Goal: Answer question/provide support: Share knowledge or assist other users

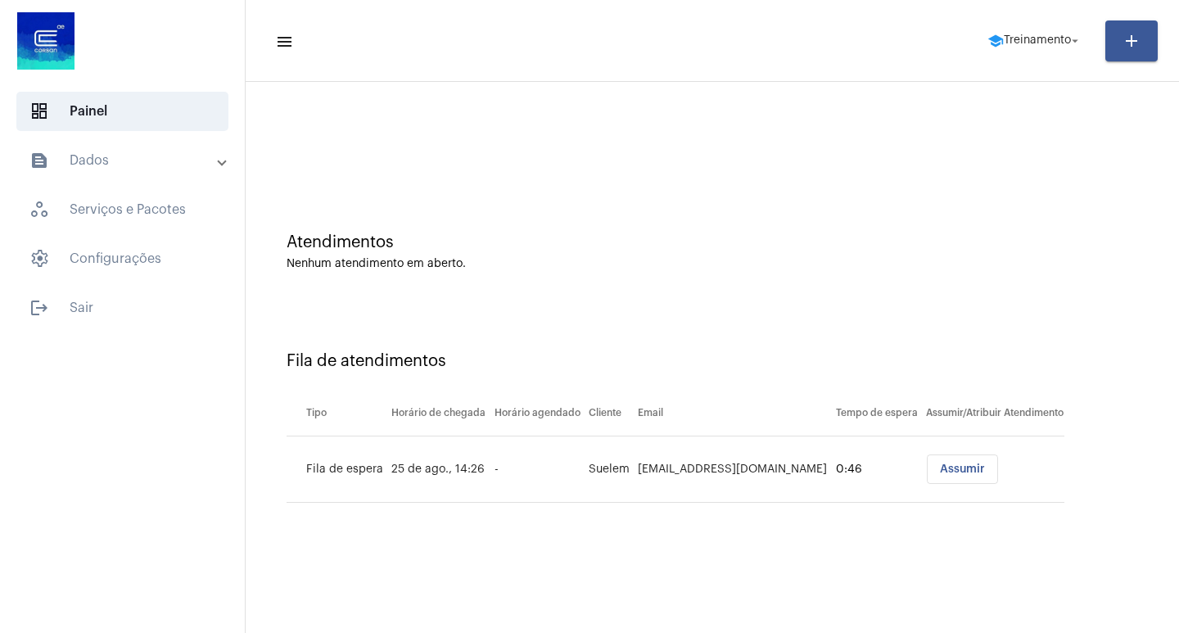
click at [607, 17] on mat-toolbar-row "menu school Treinamento arrow_drop_down add" at bounding box center [712, 41] width 933 height 52
drag, startPoint x: 1074, startPoint y: 35, endPoint x: 1067, endPoint y: 54, distance: 19.9
click at [1070, 46] on mat-icon "arrow_drop_down" at bounding box center [1074, 41] width 15 height 15
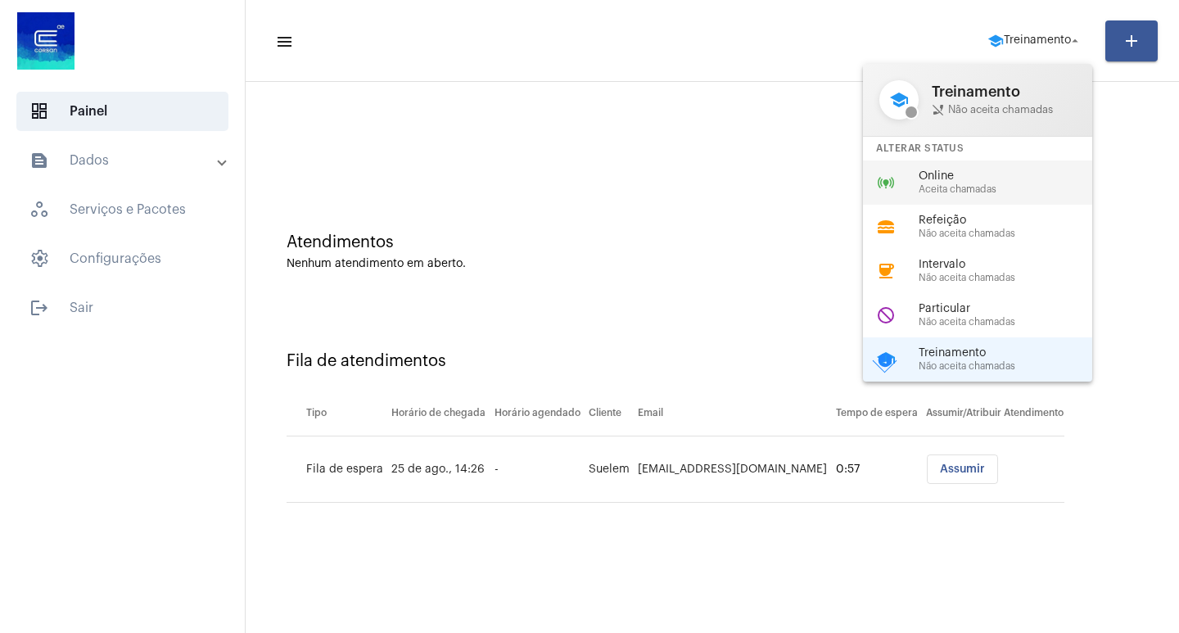
click at [999, 190] on span "Aceita chamadas" at bounding box center [1011, 189] width 187 height 11
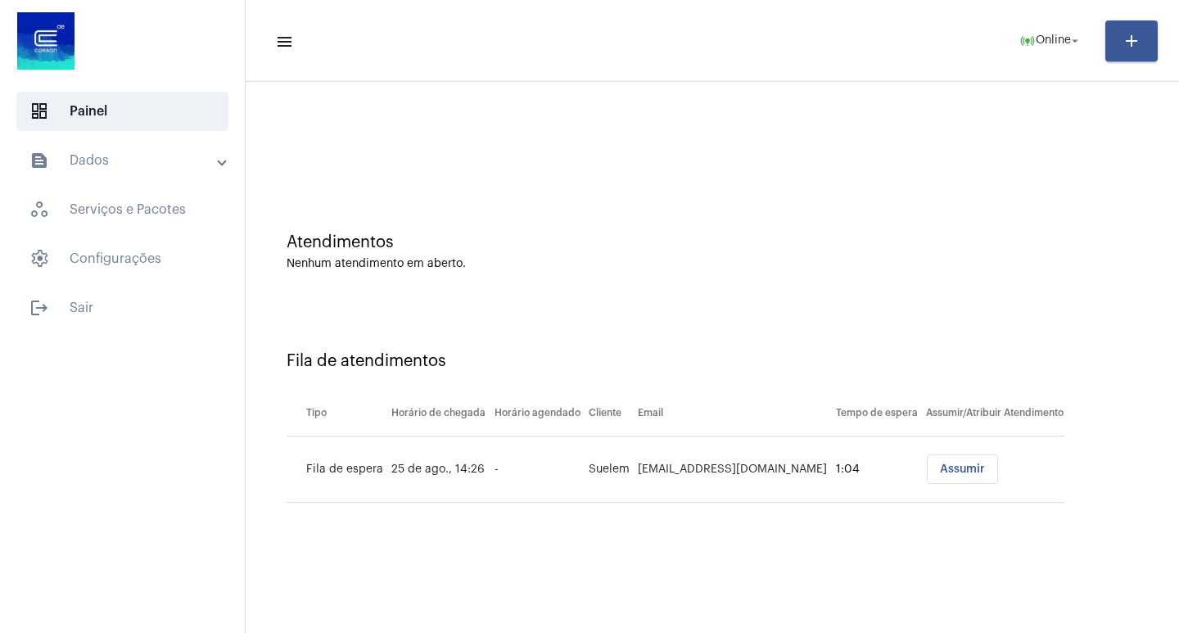
click at [940, 474] on span "Assumir" at bounding box center [962, 468] width 45 height 11
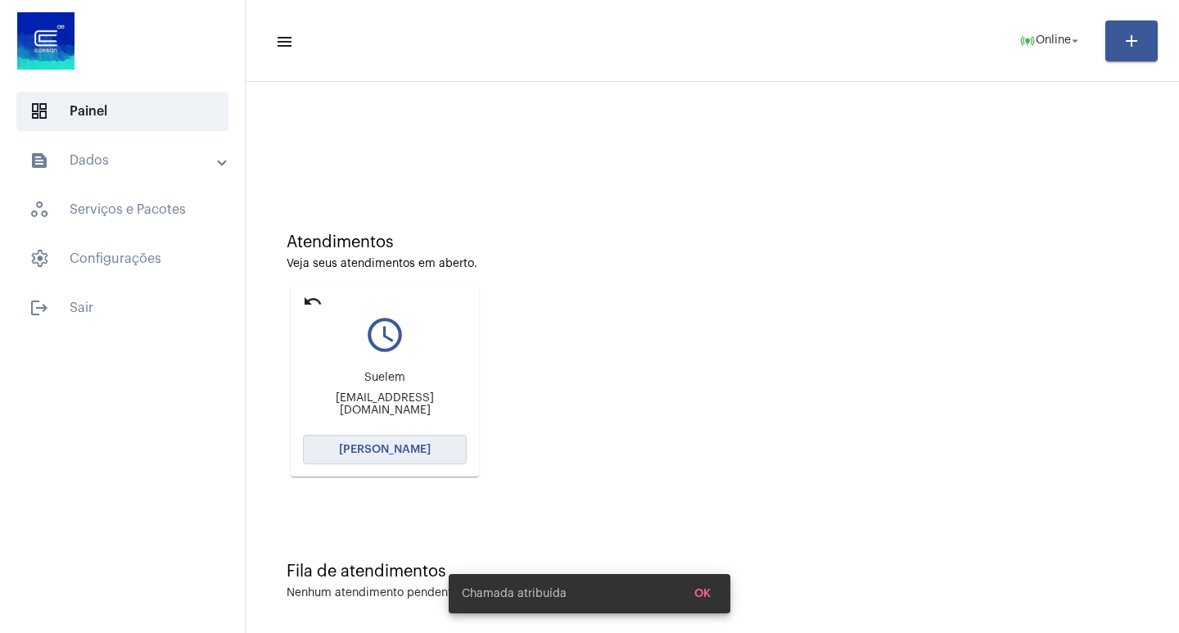
click at [414, 446] on span "[PERSON_NAME]" at bounding box center [385, 449] width 92 height 11
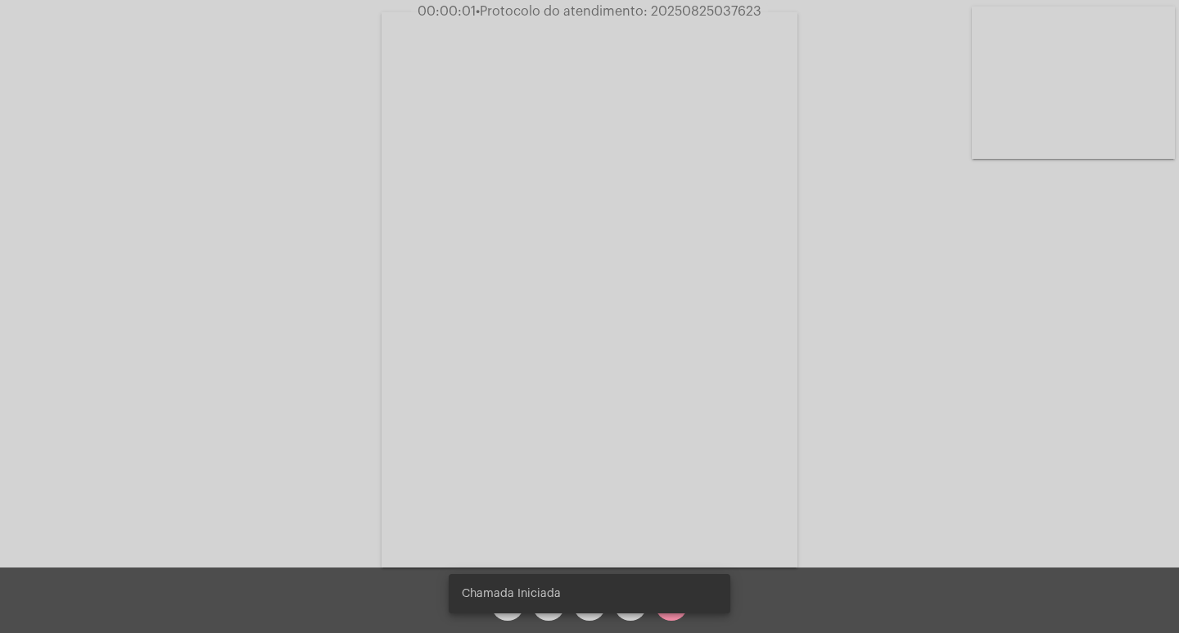
click at [687, 11] on span "• Protocolo do atendimento: 20250825037623" at bounding box center [619, 11] width 286 height 13
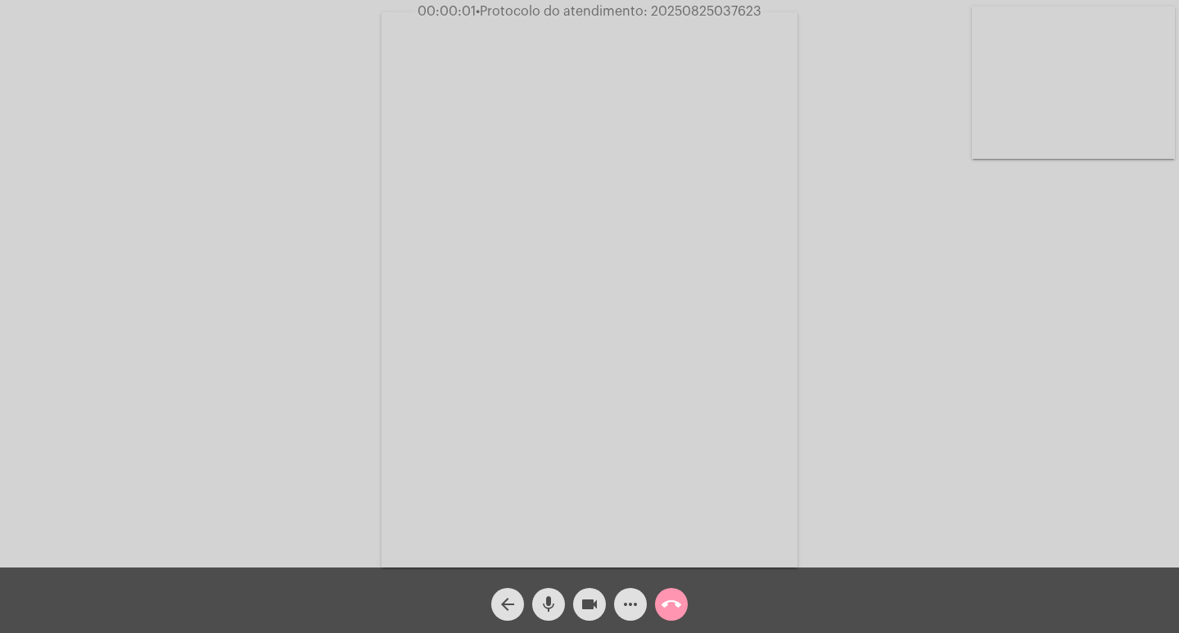
click at [687, 11] on span "• Protocolo do atendimento: 20250825037623" at bounding box center [619, 11] width 286 height 13
click at [961, 223] on div "Acessando Câmera e Microfone..." at bounding box center [589, 287] width 1175 height 567
drag, startPoint x: 975, startPoint y: 318, endPoint x: 895, endPoint y: 498, distance: 196.8
click at [975, 318] on div "Acessando Câmera e Microfone..." at bounding box center [589, 287] width 1175 height 567
click at [592, 603] on mat-icon "videocam" at bounding box center [590, 604] width 20 height 20
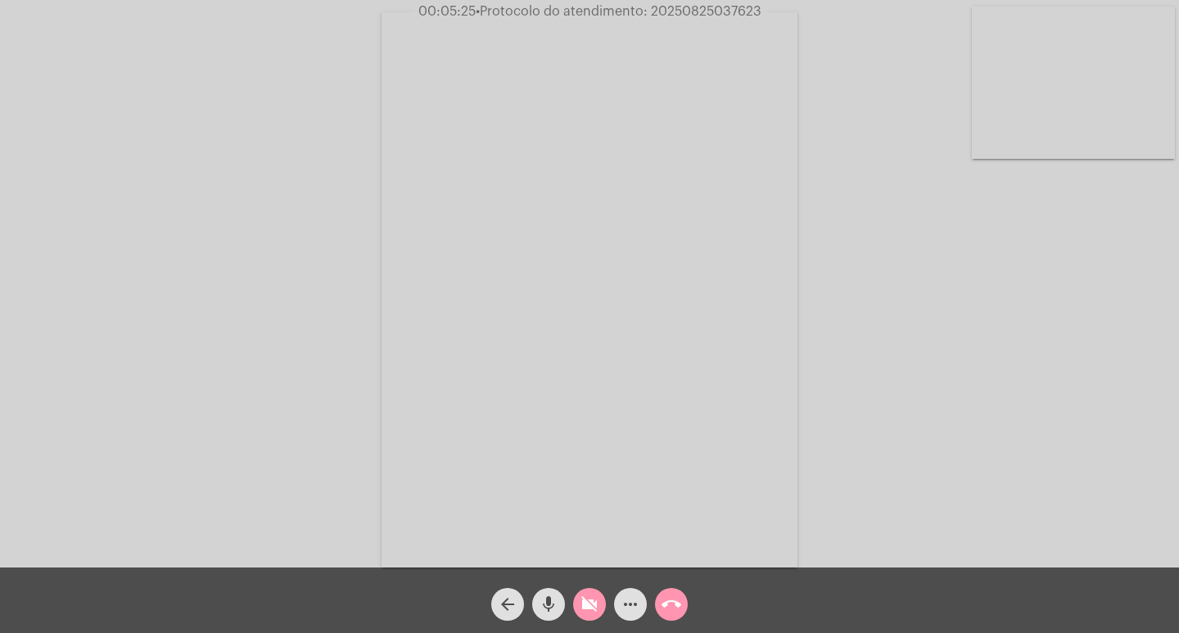
click at [553, 605] on mat-icon "mic" at bounding box center [549, 604] width 20 height 20
click at [545, 597] on mat-icon "mic_off" at bounding box center [549, 604] width 20 height 20
click at [577, 601] on button "videocam_off" at bounding box center [589, 604] width 33 height 33
click at [587, 599] on mat-icon "videocam" at bounding box center [590, 604] width 20 height 20
click at [545, 598] on mat-icon "mic" at bounding box center [549, 604] width 20 height 20
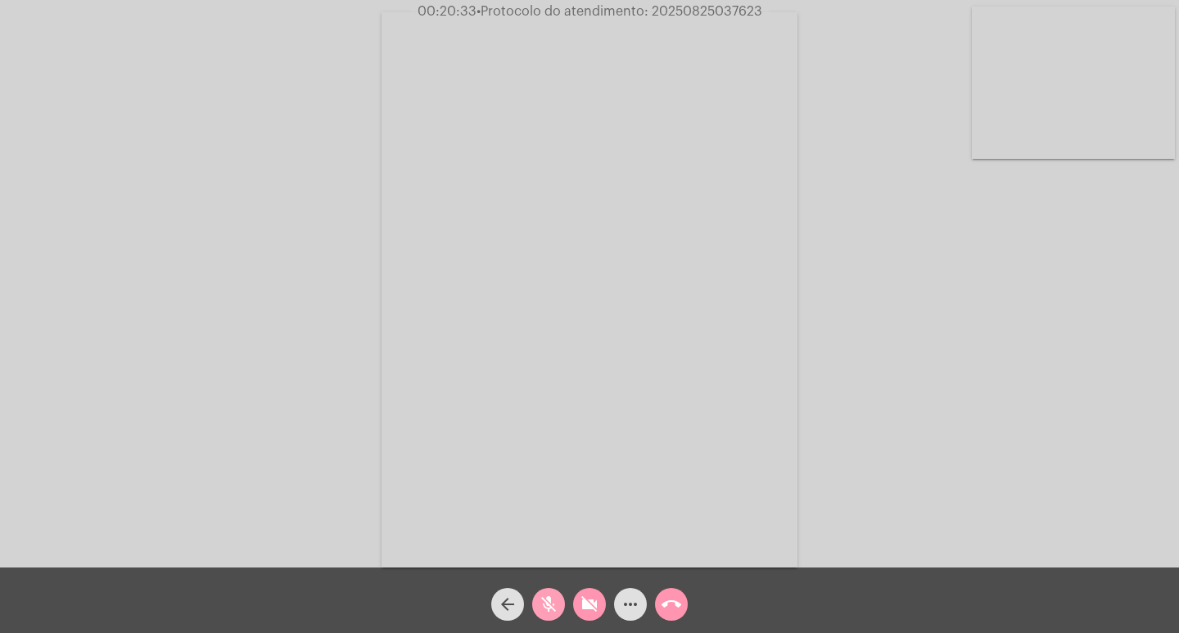
click at [553, 604] on mat-icon "mic_off" at bounding box center [549, 604] width 20 height 20
click at [582, 603] on mat-icon "videocam_off" at bounding box center [590, 604] width 20 height 20
click at [724, 11] on span "• Protocolo do atendimento: 20250825037623" at bounding box center [619, 11] width 286 height 13
click at [723, 11] on span "• Protocolo do atendimento: 20250825037623" at bounding box center [619, 11] width 286 height 13
copy span "20250825037623"
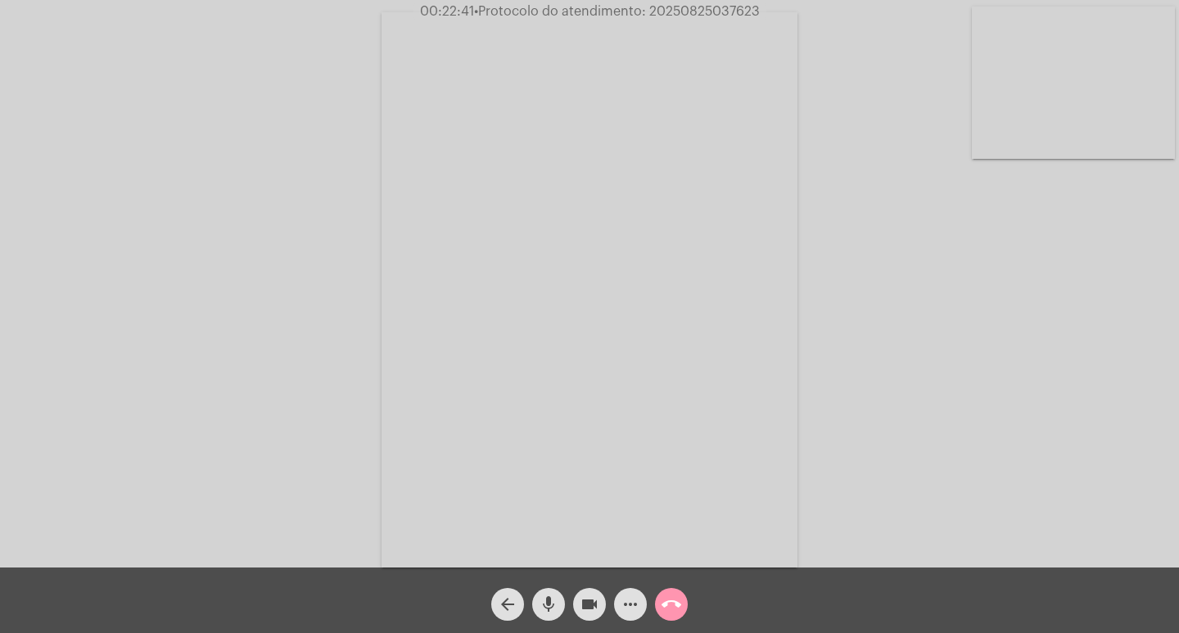
click at [473, 309] on video at bounding box center [589, 289] width 416 height 555
click at [197, 196] on video at bounding box center [274, 288] width 416 height 555
click at [669, 602] on mat-icon "call_end" at bounding box center [671, 604] width 20 height 20
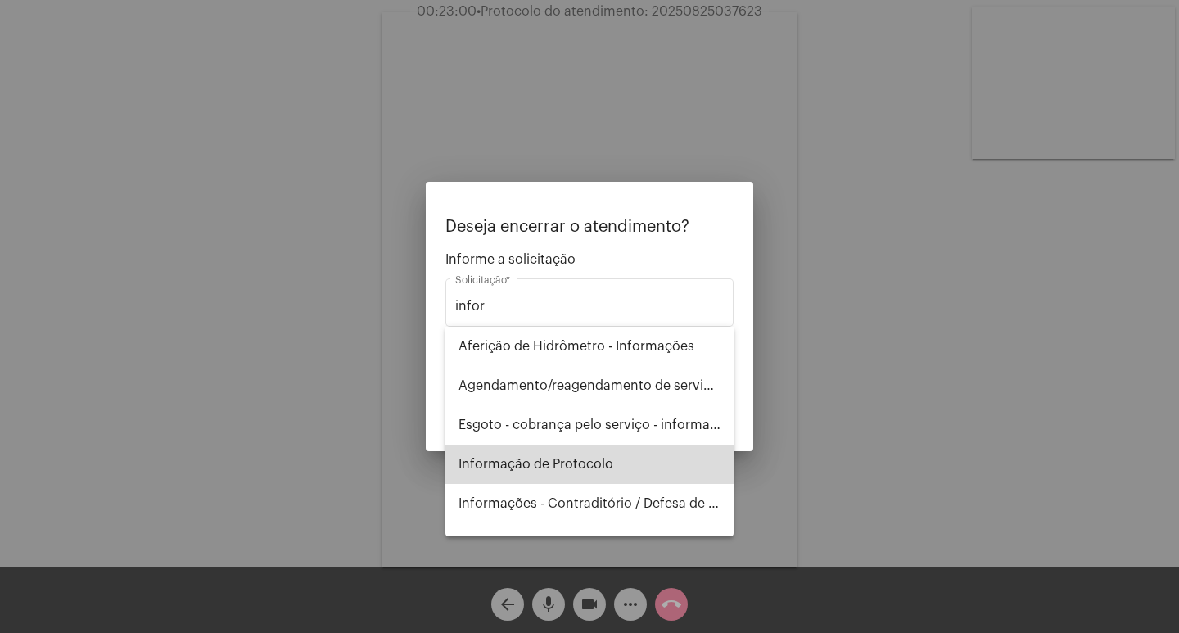
click at [602, 462] on span "Informação de Protocolo" at bounding box center [589, 463] width 262 height 39
type input "Informação de Protocolo"
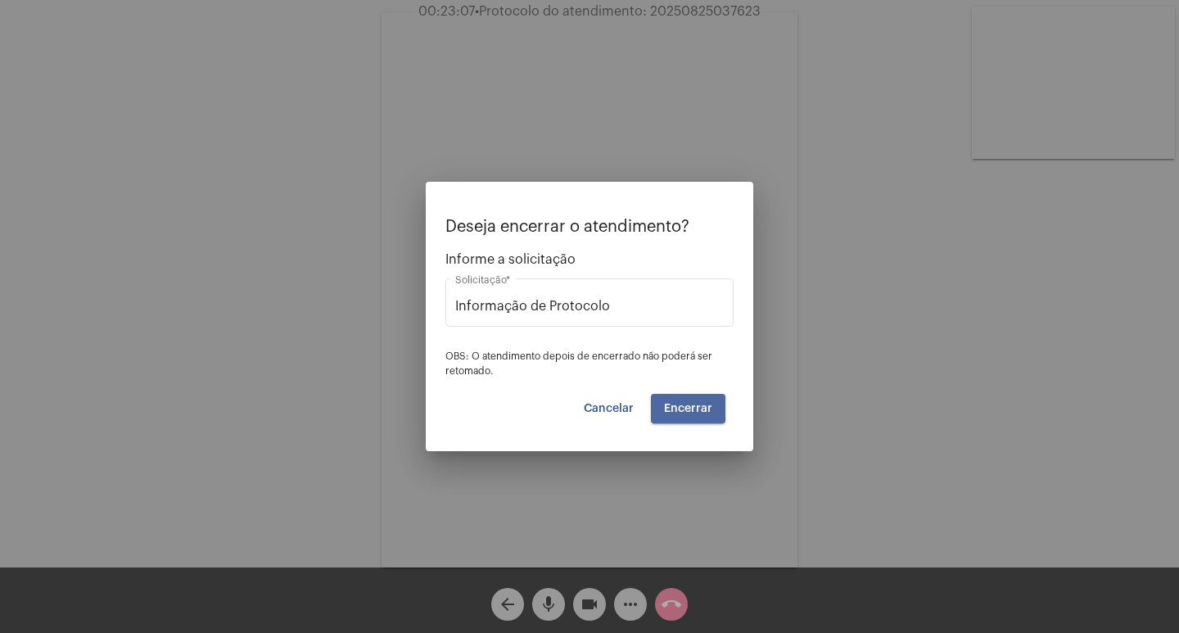
click at [678, 407] on span "Encerrar" at bounding box center [688, 408] width 48 height 11
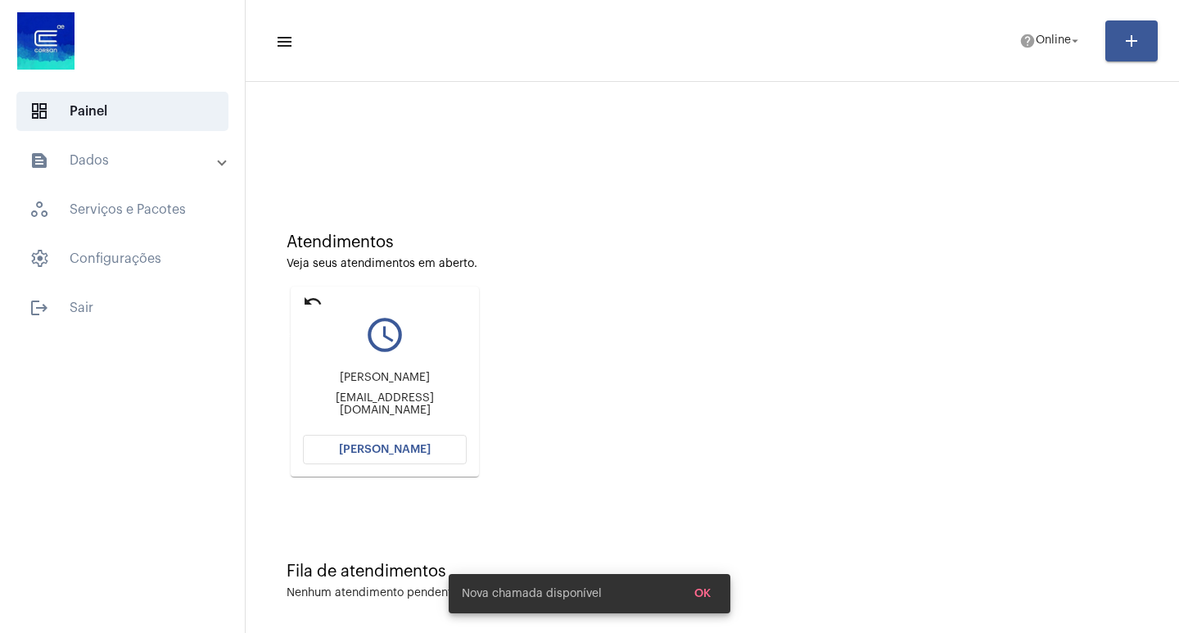
click at [314, 296] on mat-icon "undo" at bounding box center [313, 301] width 20 height 20
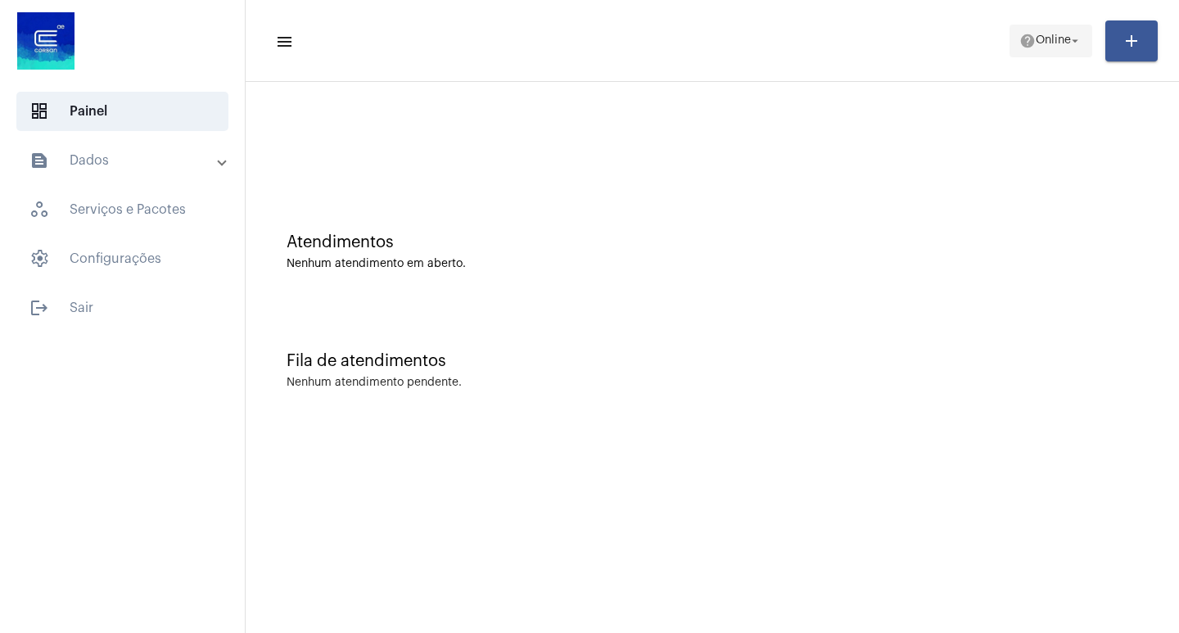
click at [1070, 42] on mat-icon "arrow_drop_down" at bounding box center [1074, 41] width 15 height 15
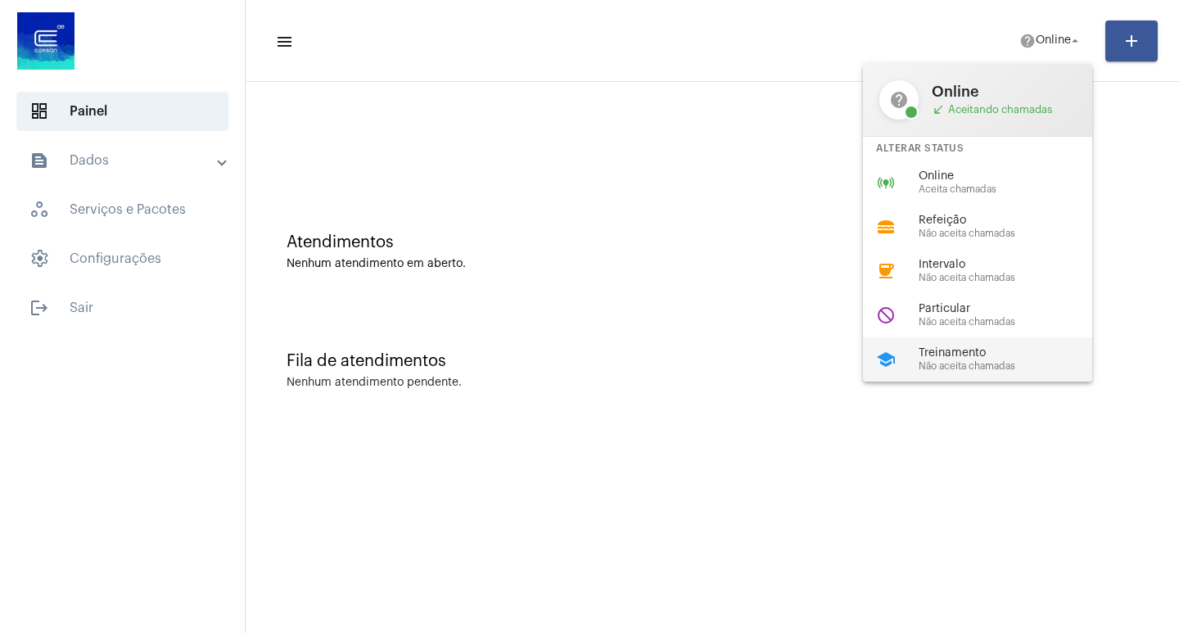
click at [956, 361] on span "Não aceita chamadas" at bounding box center [1011, 366] width 187 height 11
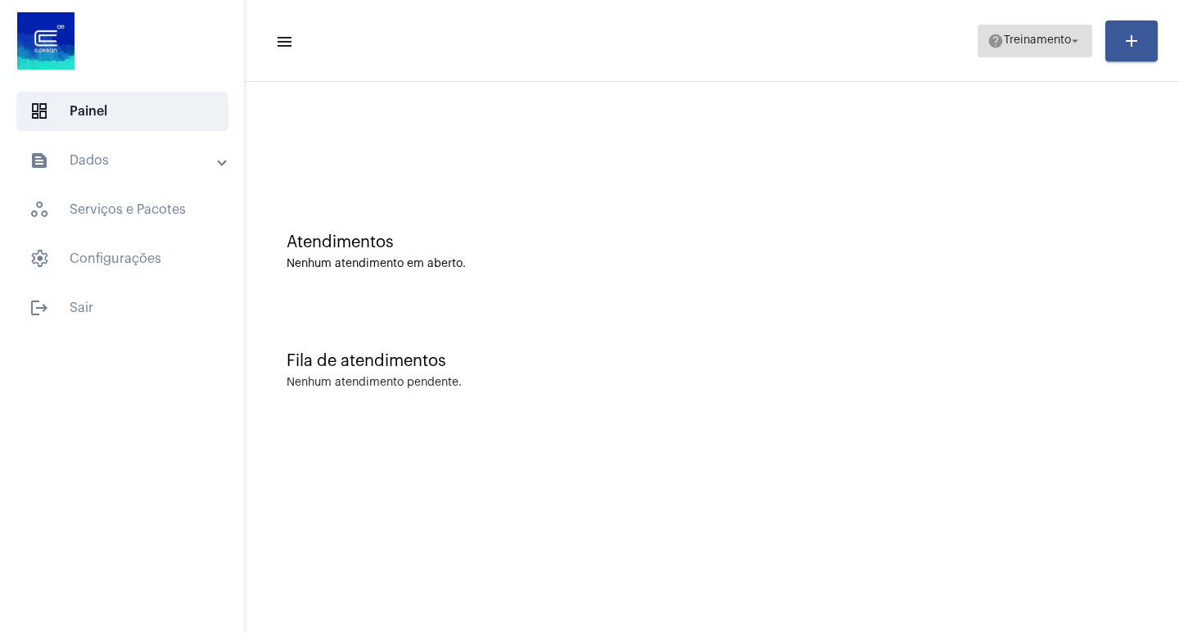
click at [1049, 33] on span "help Treinamento arrow_drop_down" at bounding box center [1034, 39] width 95 height 29
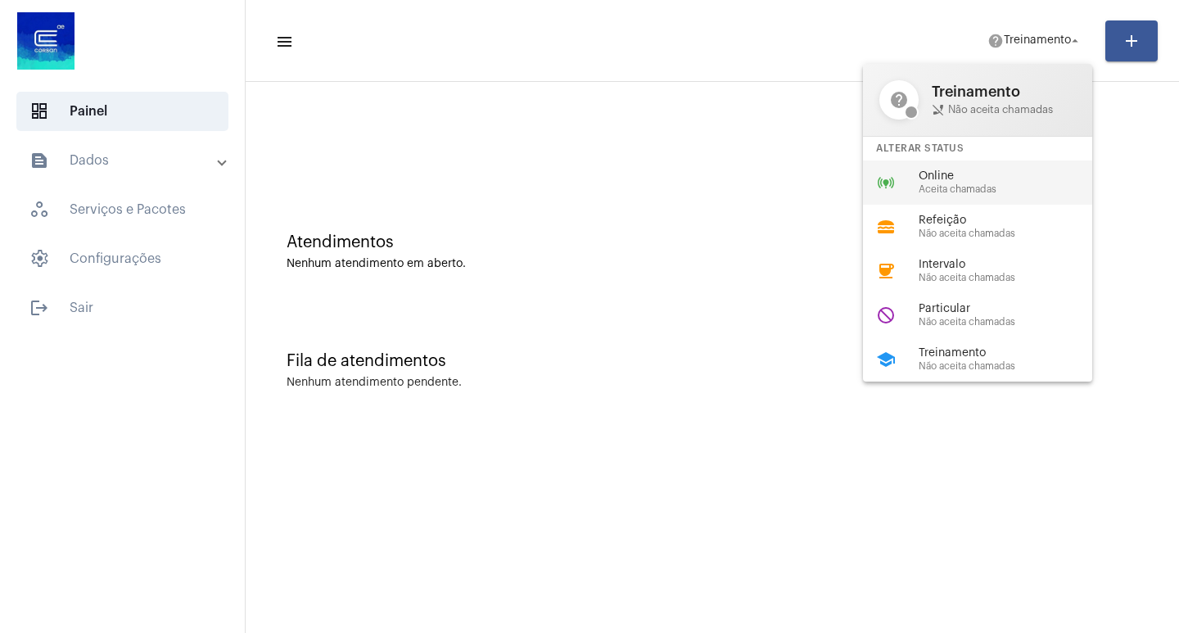
click at [983, 198] on div "online_prediction Online Aceita chamadas" at bounding box center [990, 182] width 255 height 44
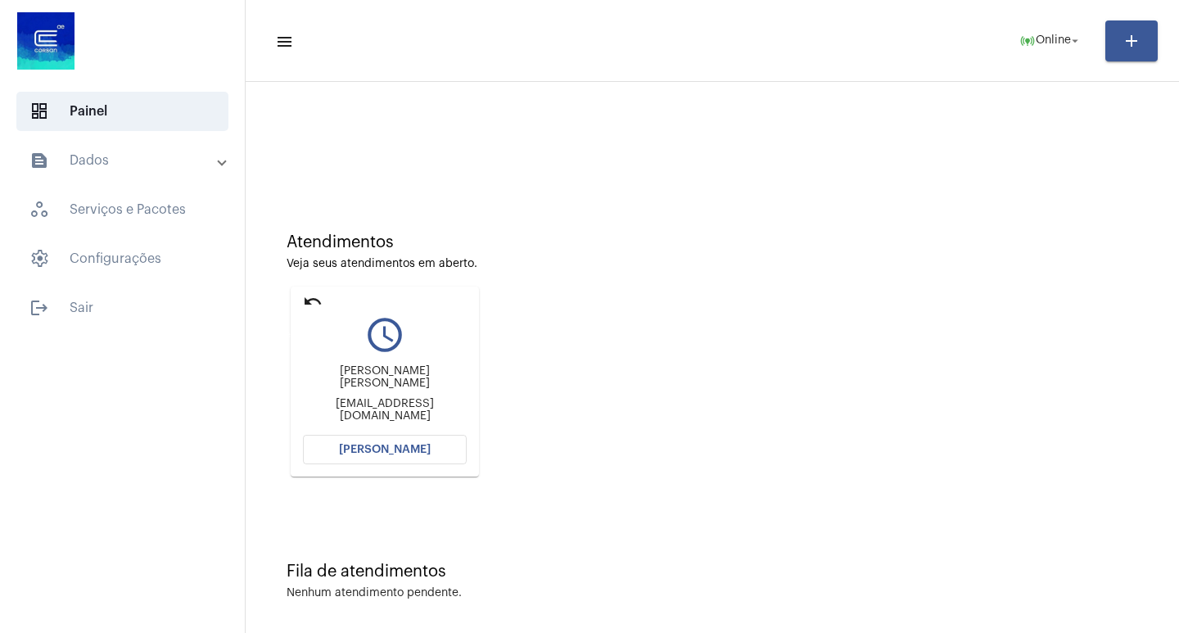
click at [315, 305] on mat-icon "undo" at bounding box center [313, 301] width 20 height 20
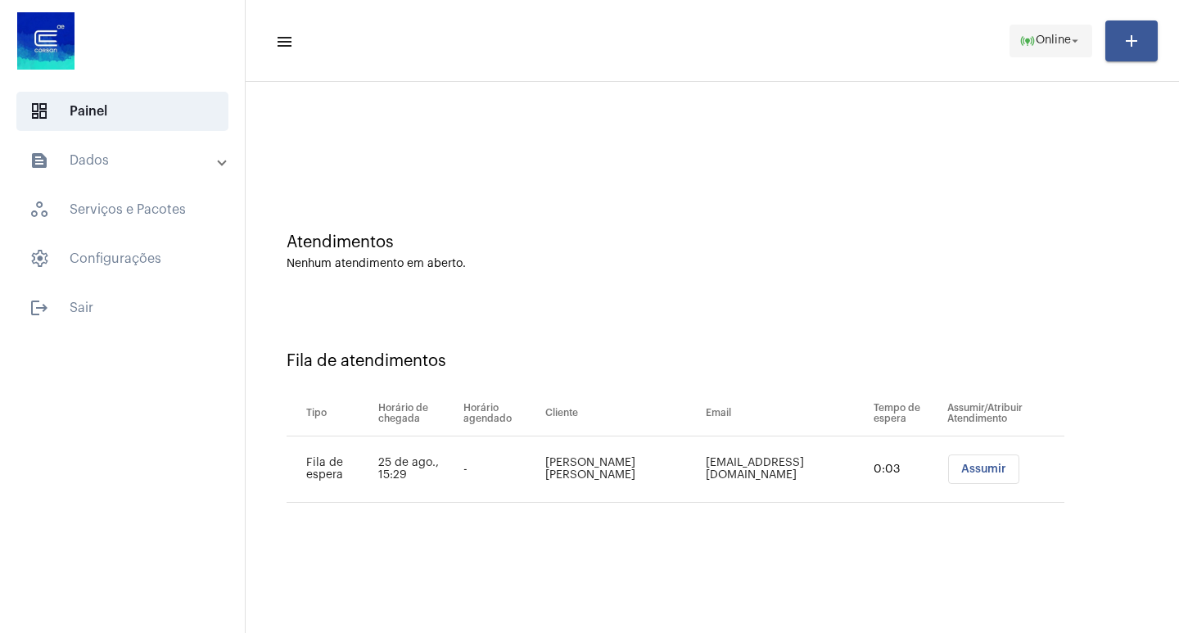
click at [1043, 30] on span "online_prediction Online arrow_drop_down" at bounding box center [1050, 39] width 63 height 29
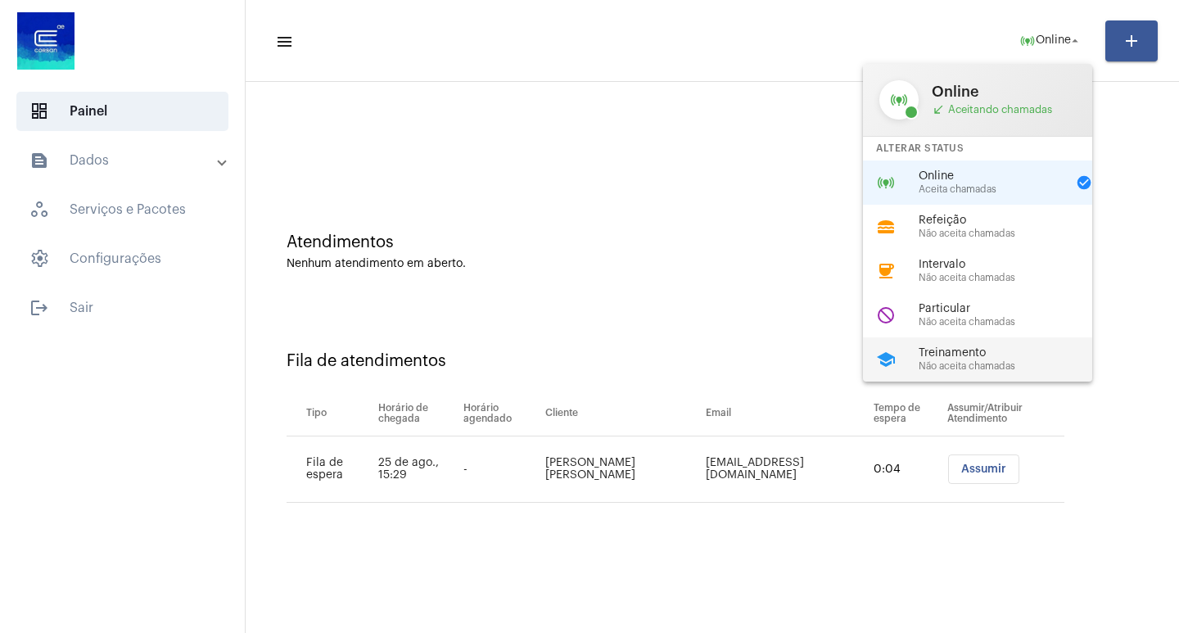
click at [945, 341] on div "school Treinamento Não aceita chamadas" at bounding box center [990, 359] width 255 height 44
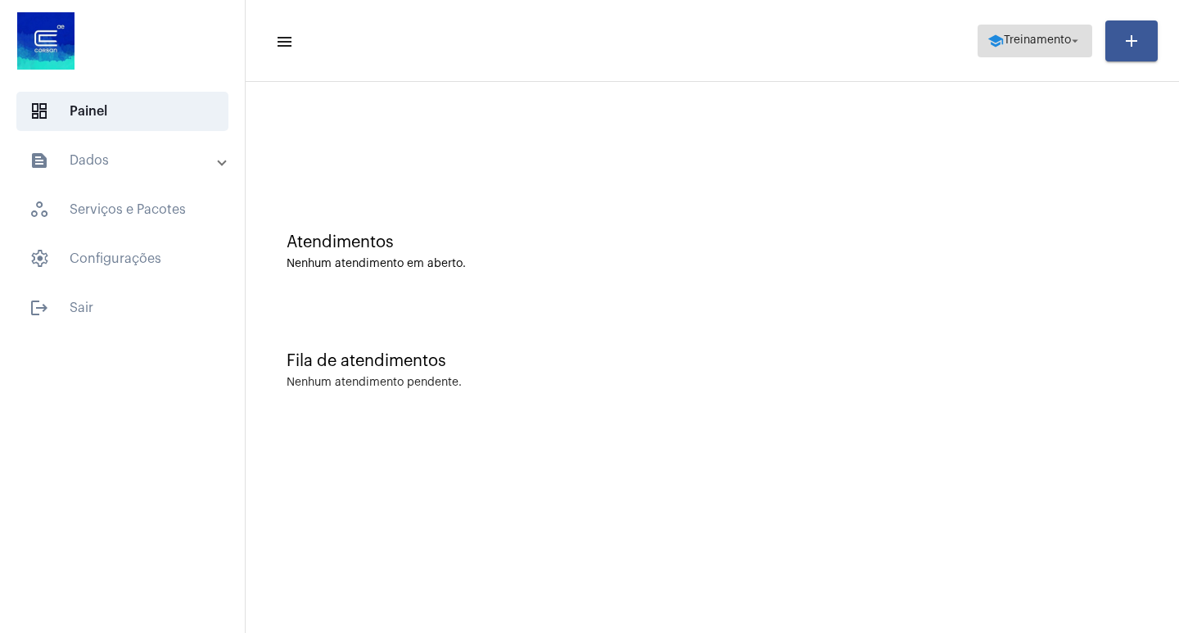
click at [1058, 49] on span "school Treinamento arrow_drop_down" at bounding box center [1034, 39] width 95 height 29
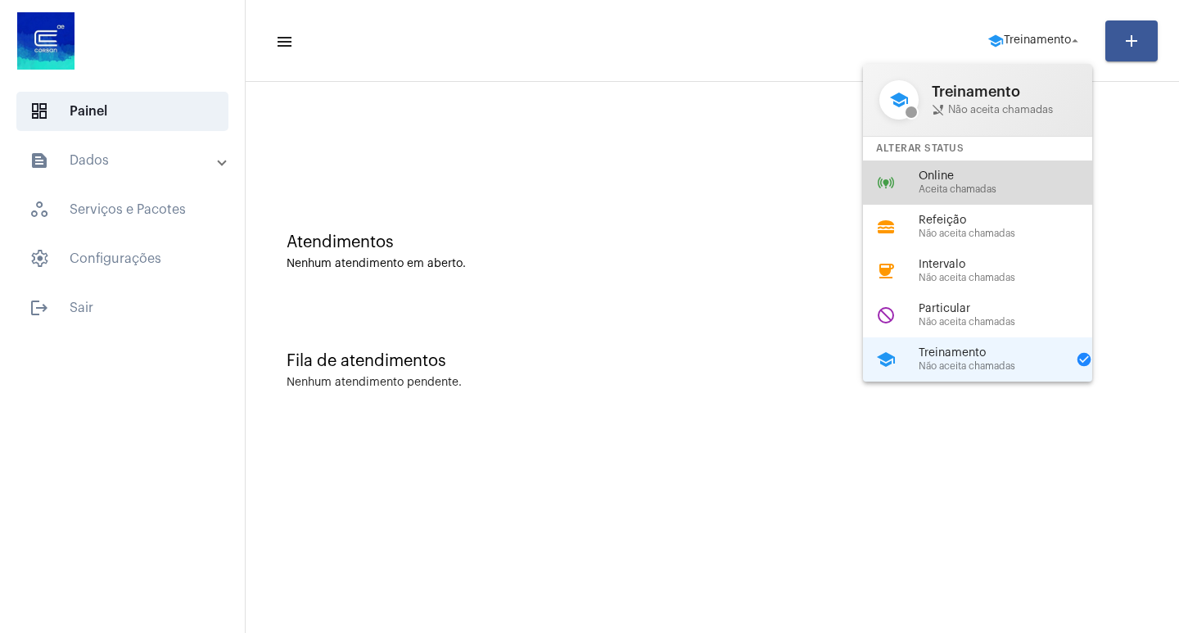
click at [1025, 176] on span "Online" at bounding box center [1011, 176] width 187 height 12
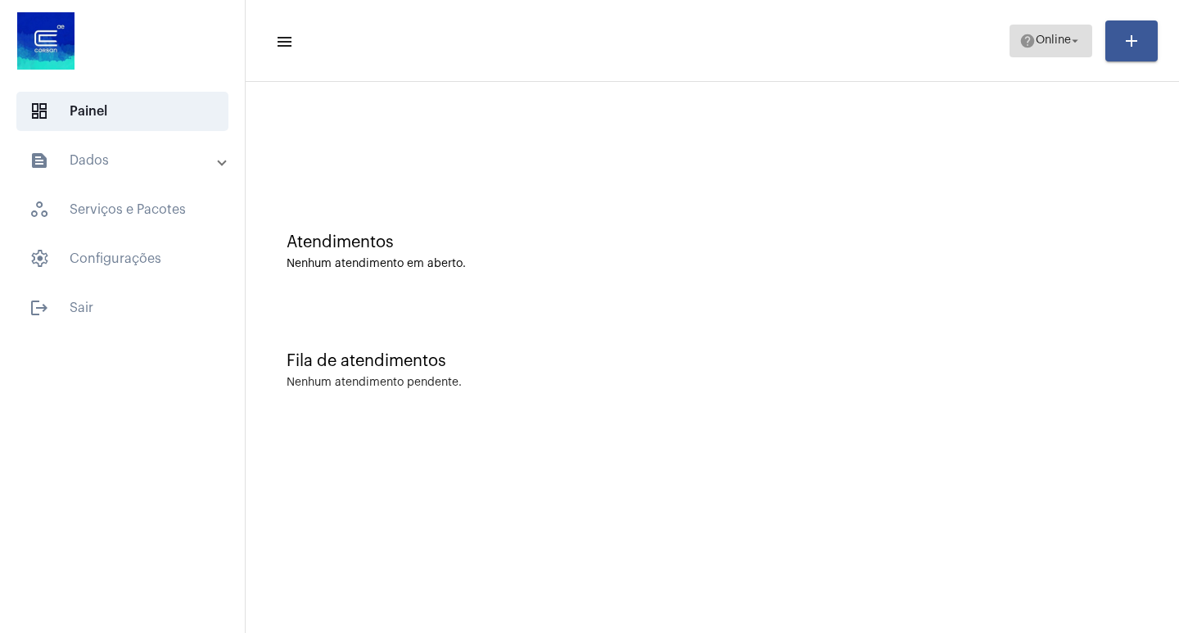
click at [1075, 34] on mat-icon "arrow_drop_down" at bounding box center [1074, 41] width 15 height 15
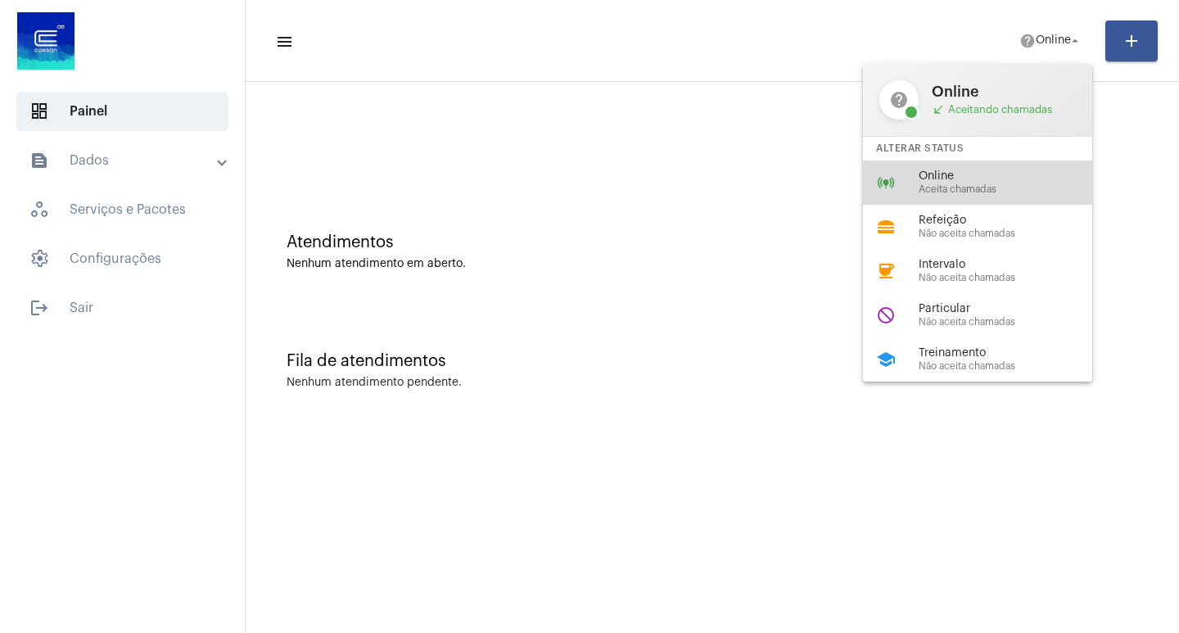
click at [973, 176] on span "Online" at bounding box center [1011, 176] width 187 height 12
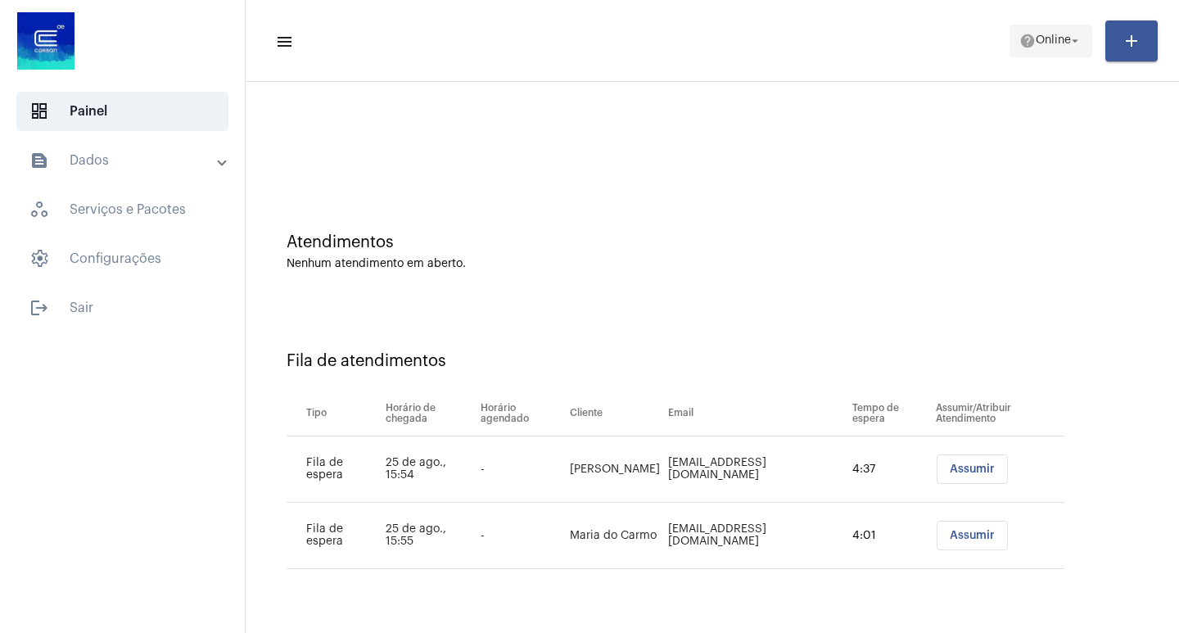
click at [1033, 33] on span "help Online arrow_drop_down" at bounding box center [1050, 39] width 63 height 29
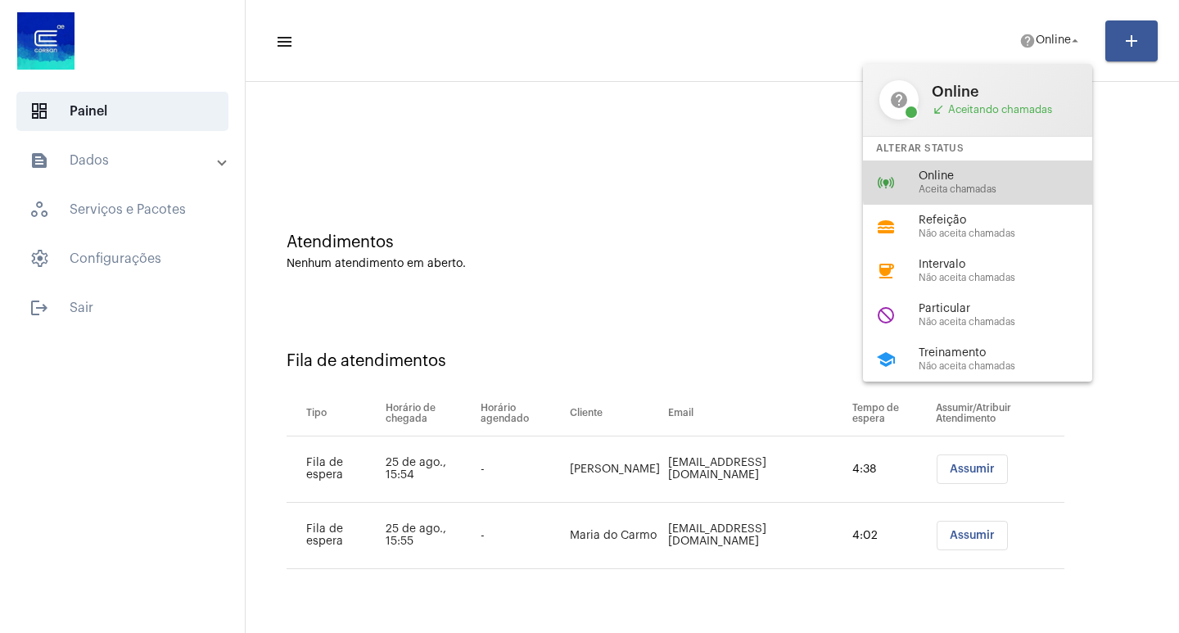
click at [1007, 180] on span "Online" at bounding box center [1011, 176] width 187 height 12
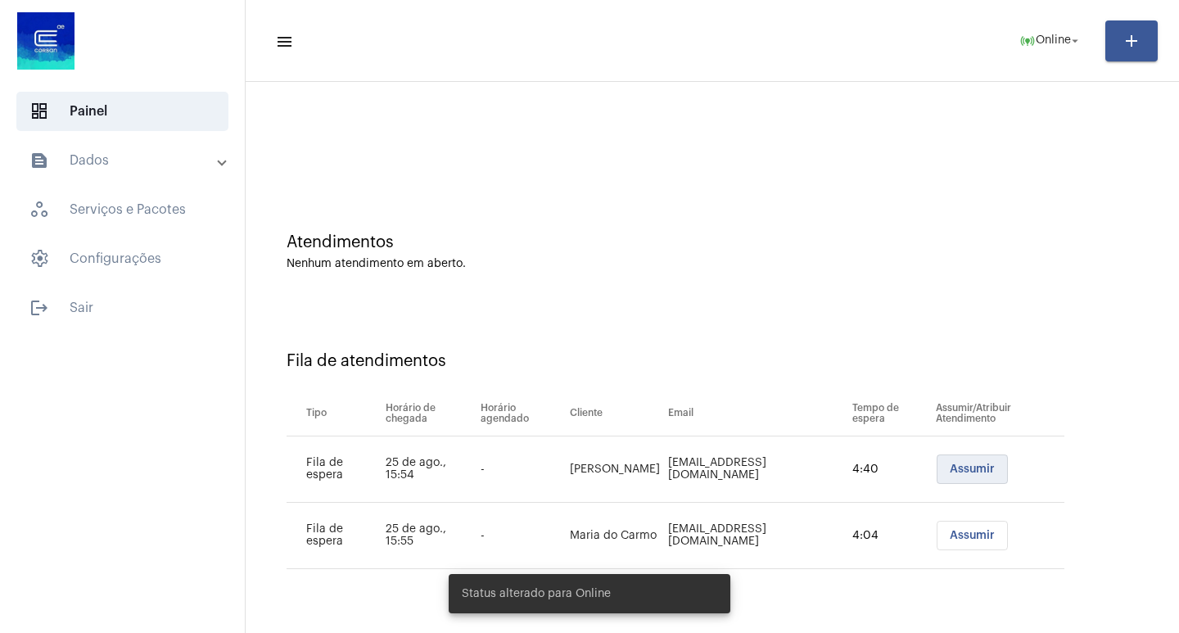
click at [970, 458] on button "Assumir" at bounding box center [971, 468] width 71 height 29
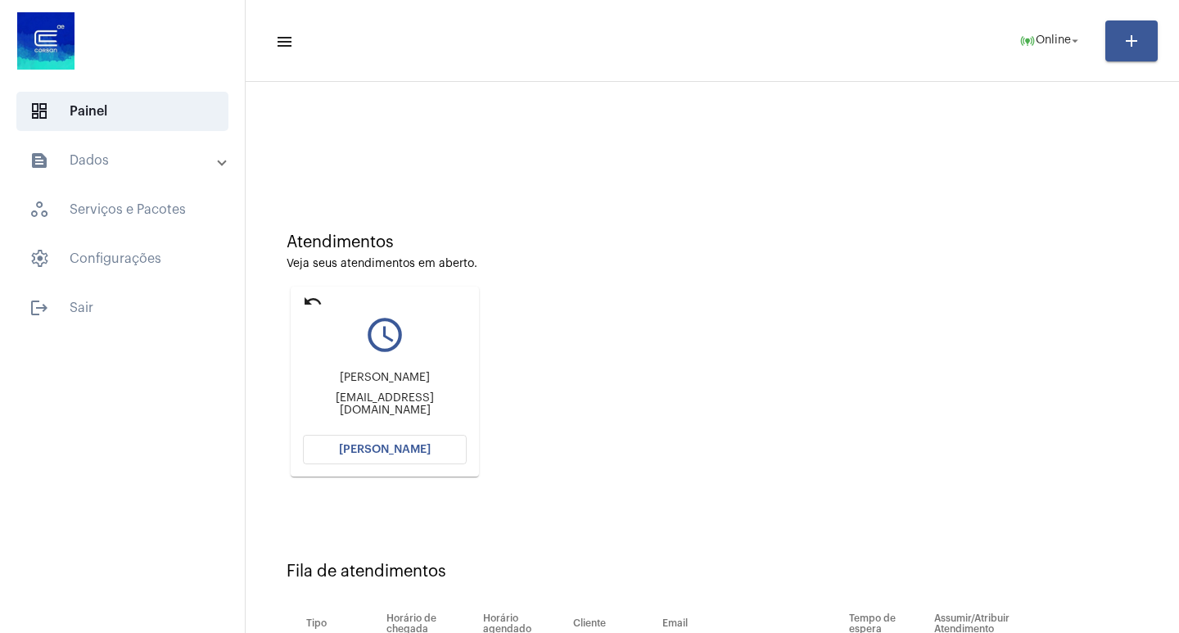
click at [425, 445] on span "[PERSON_NAME]" at bounding box center [385, 449] width 92 height 11
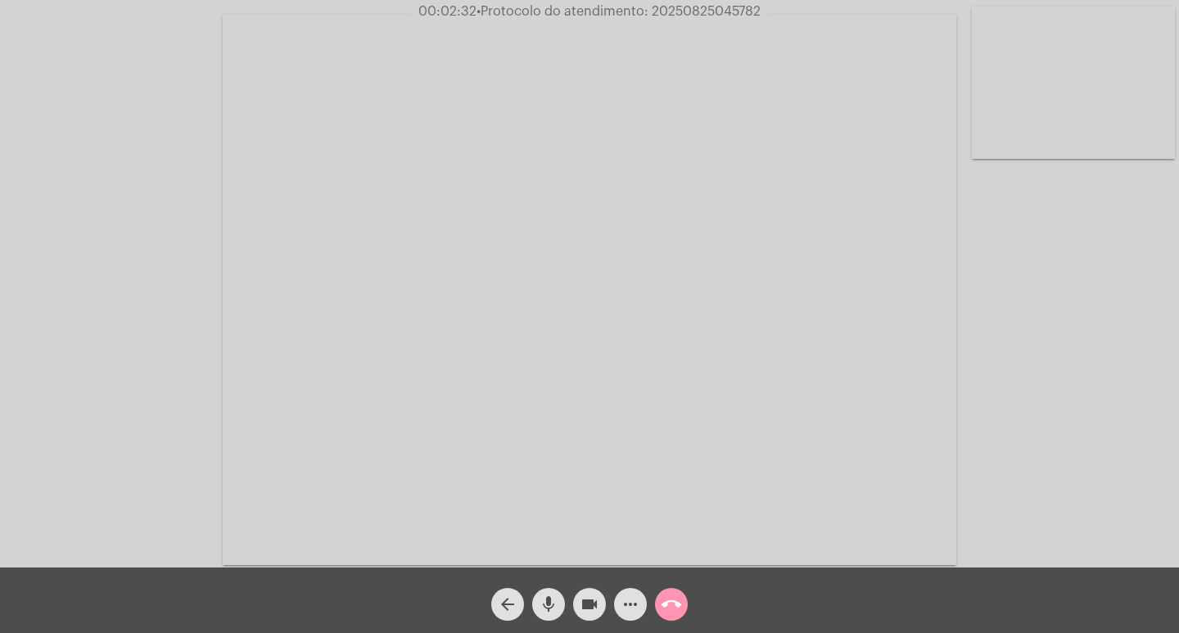
click at [589, 597] on mat-icon "videocam" at bounding box center [590, 604] width 20 height 20
click at [552, 610] on mat-icon "mic" at bounding box center [549, 604] width 20 height 20
click at [589, 611] on mat-icon "videocam_off" at bounding box center [590, 604] width 20 height 20
click at [539, 605] on mat-icon "mic_off" at bounding box center [549, 604] width 20 height 20
click at [641, 606] on button "more_horiz" at bounding box center [630, 604] width 33 height 33
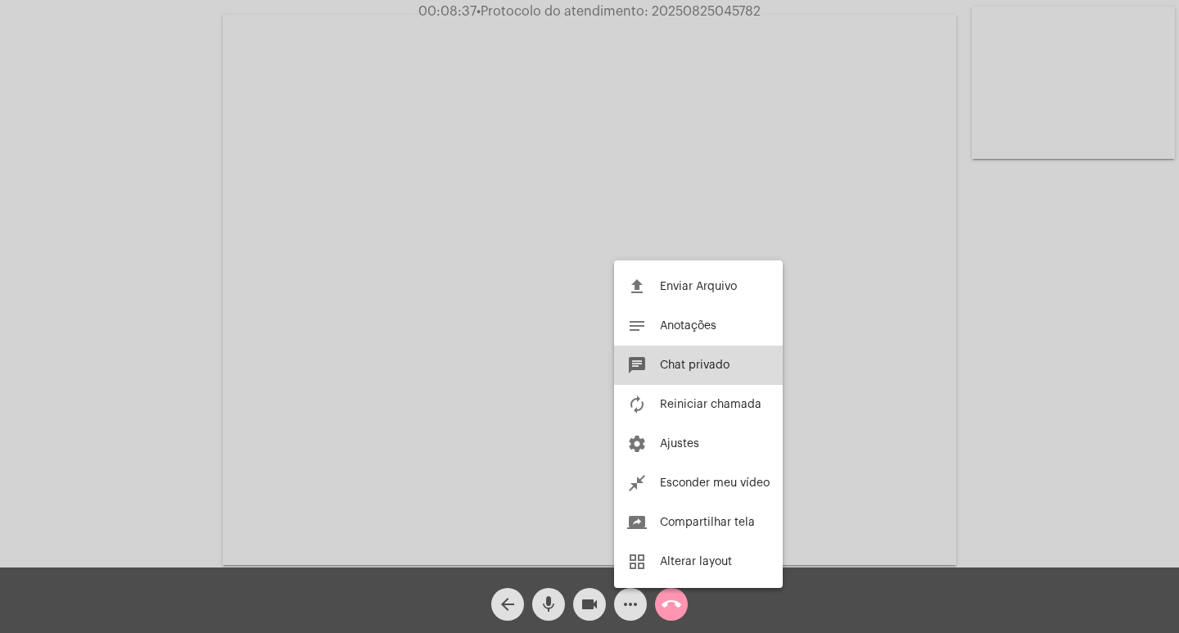
click at [696, 371] on button "chat Chat privado" at bounding box center [698, 364] width 169 height 39
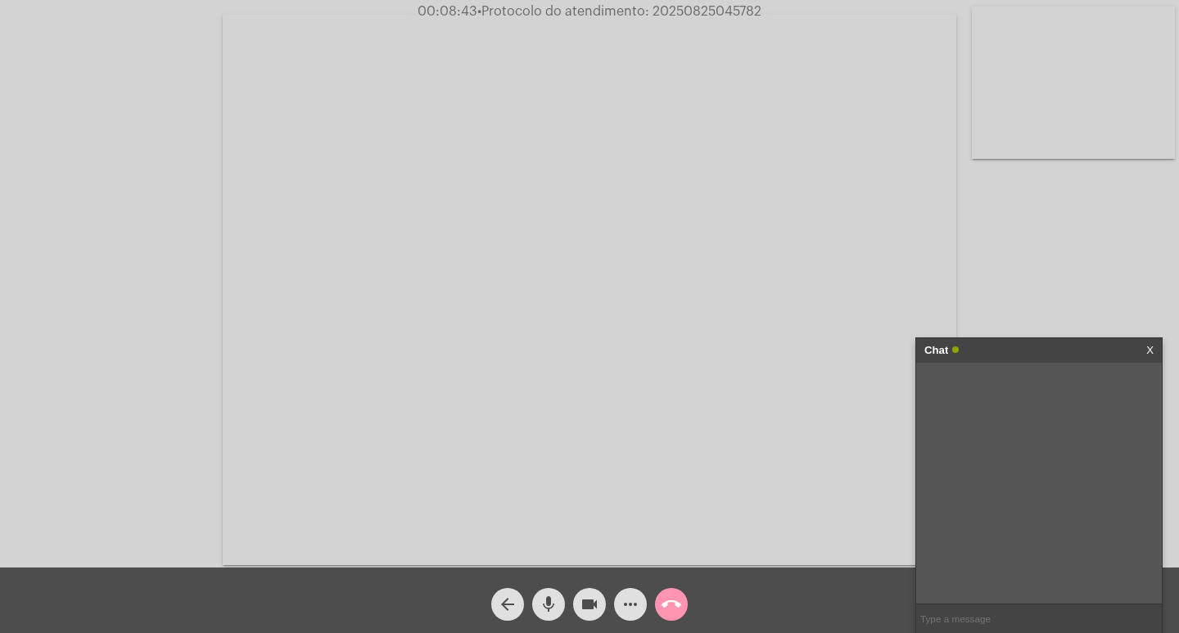
click at [973, 604] on input "text" at bounding box center [1039, 618] width 246 height 29
type input "Lucilene?"
type input "me escuta?"
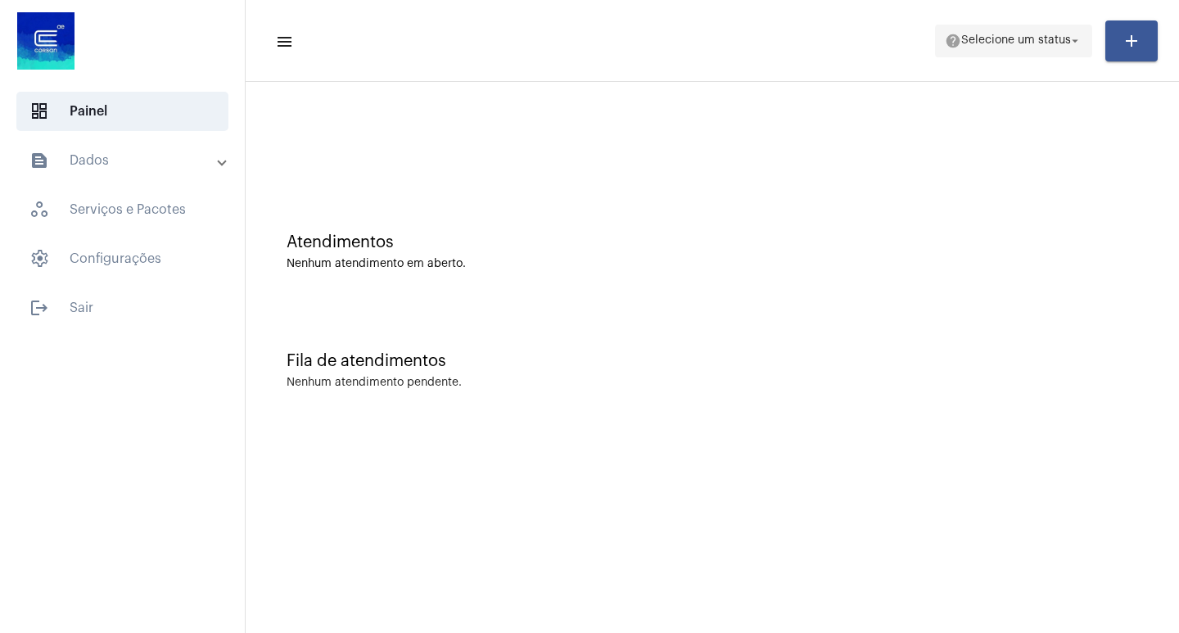
drag, startPoint x: 1025, startPoint y: 56, endPoint x: 1029, endPoint y: 46, distance: 10.6
click at [1028, 49] on button "help Selecione um status arrow_drop_down" at bounding box center [1013, 41] width 157 height 33
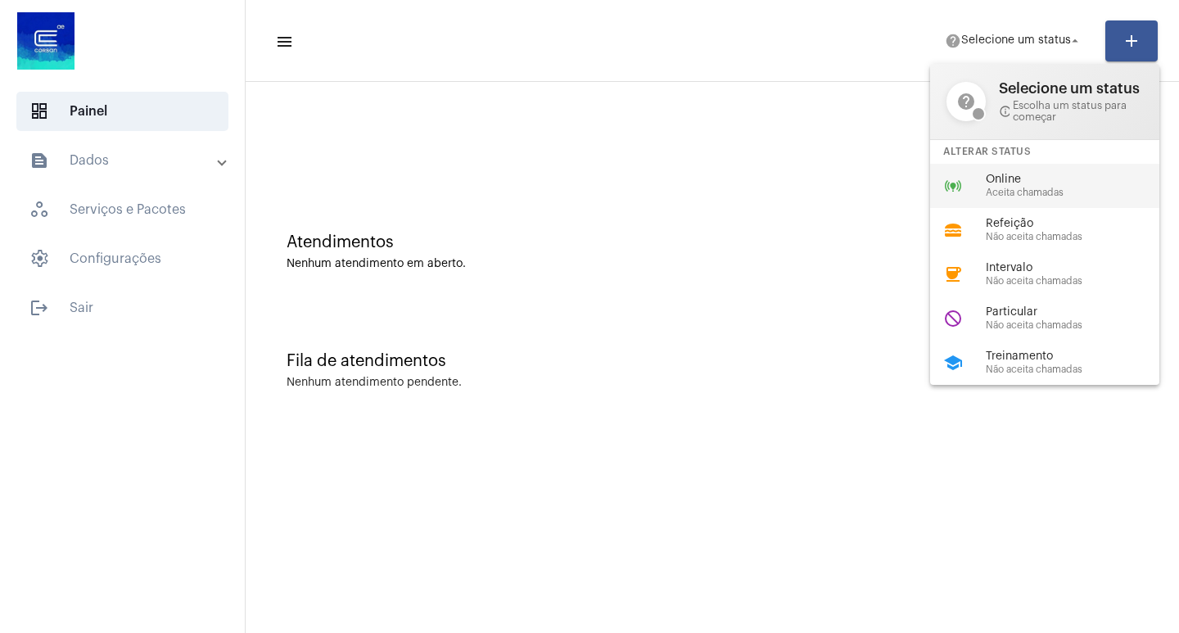
click at [1000, 183] on span "Online" at bounding box center [1079, 180] width 187 height 12
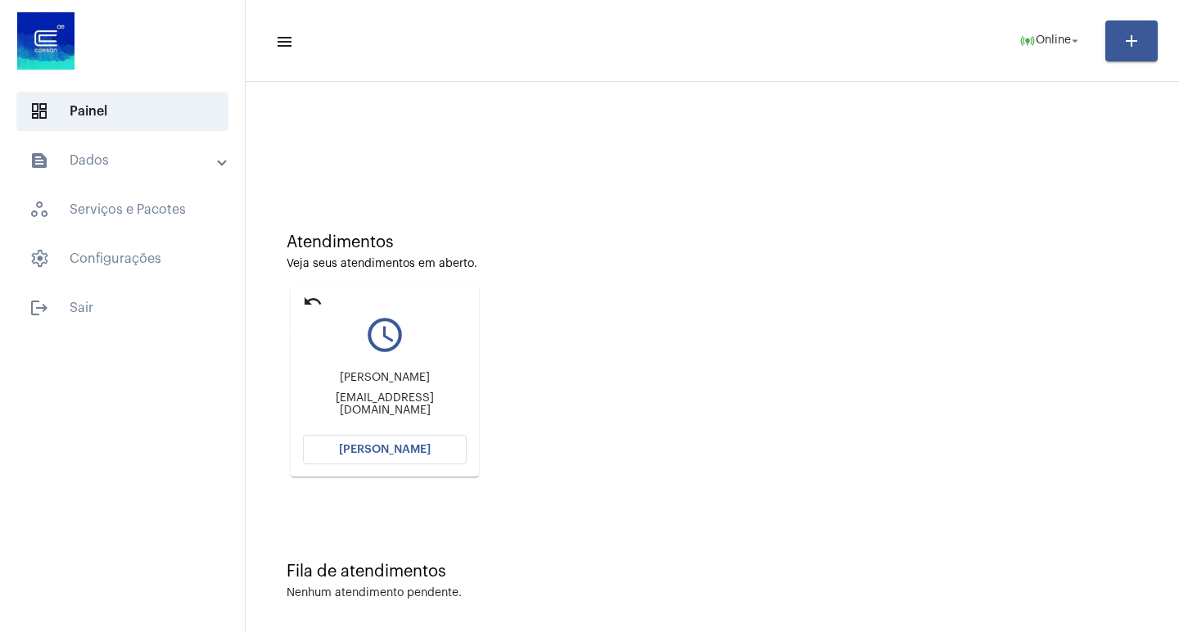
click at [305, 297] on mat-icon "undo" at bounding box center [313, 301] width 20 height 20
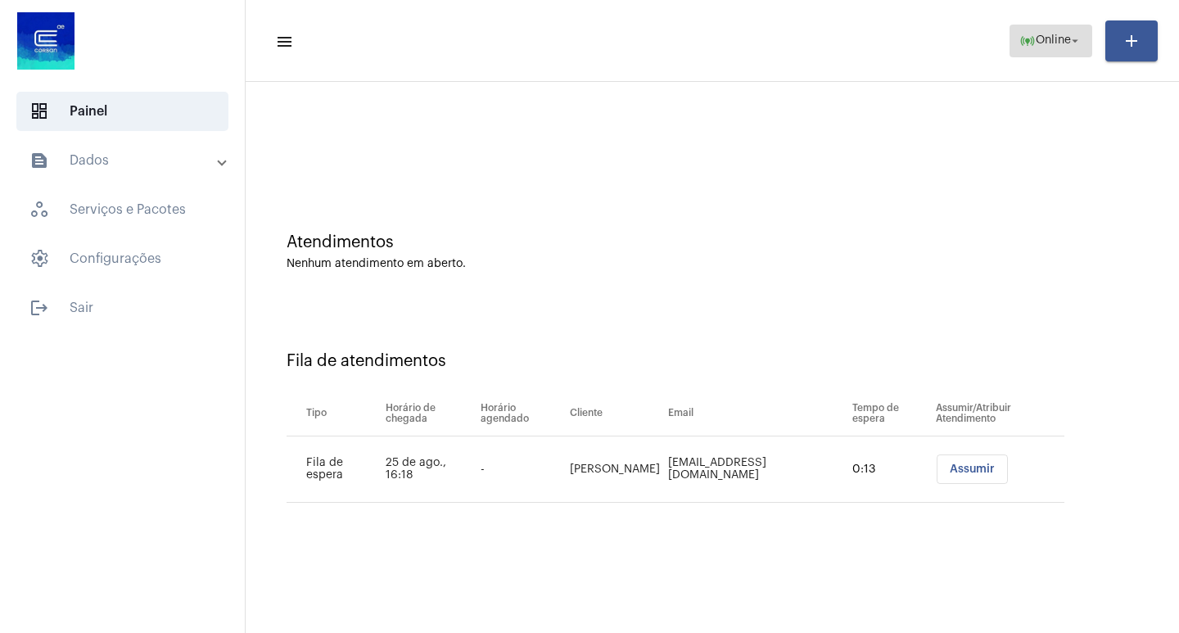
click at [1065, 43] on span "Online" at bounding box center [1052, 40] width 35 height 11
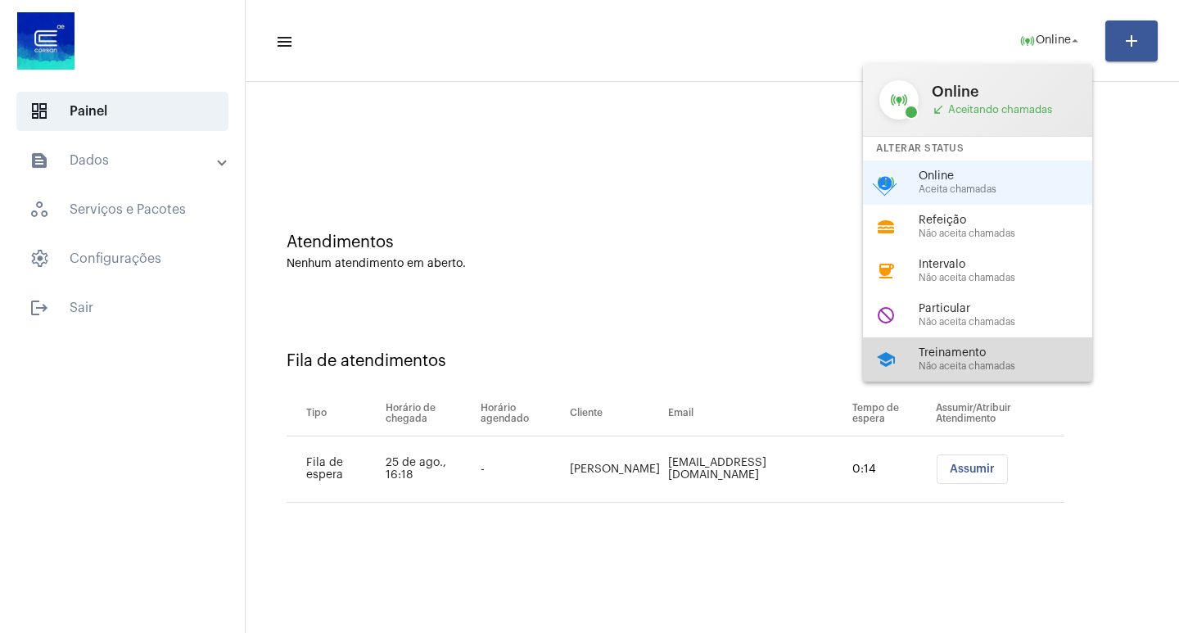
click at [943, 377] on div "school Treinamento Não aceita chamadas" at bounding box center [990, 359] width 255 height 44
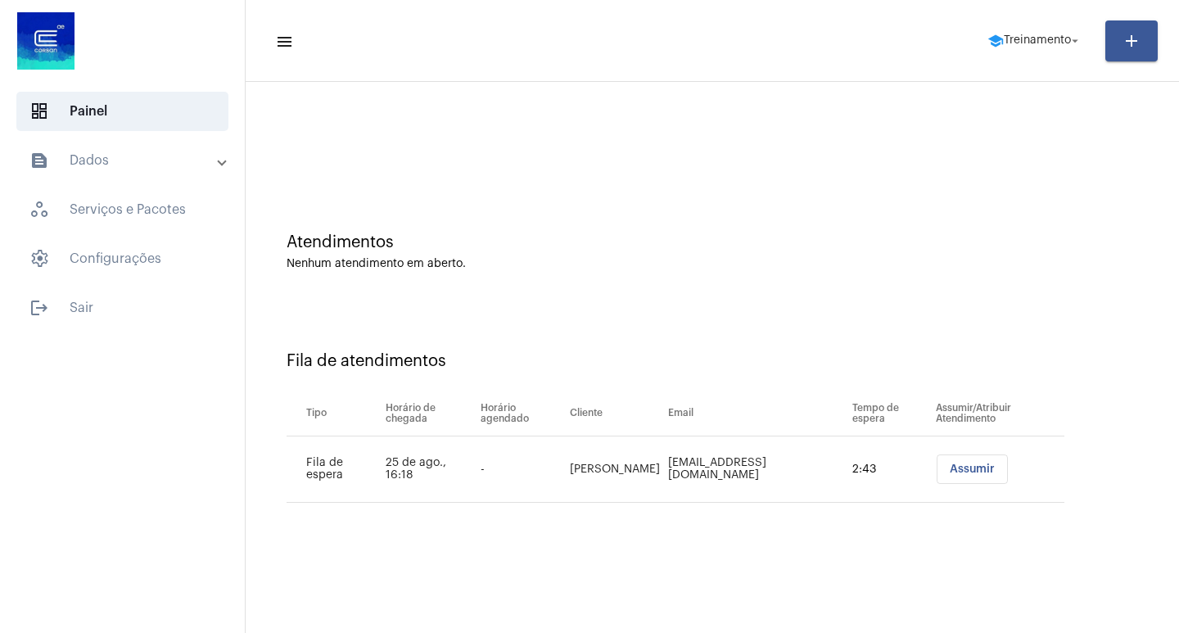
click at [957, 470] on span "Assumir" at bounding box center [972, 468] width 45 height 11
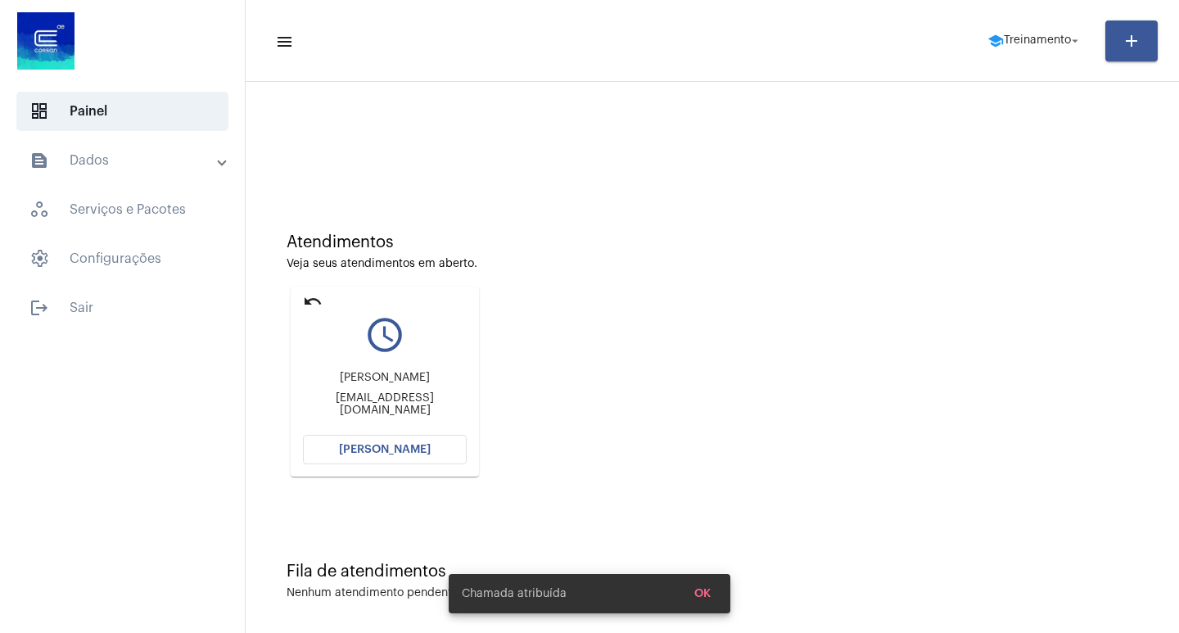
click at [395, 443] on button "[PERSON_NAME]" at bounding box center [385, 449] width 164 height 29
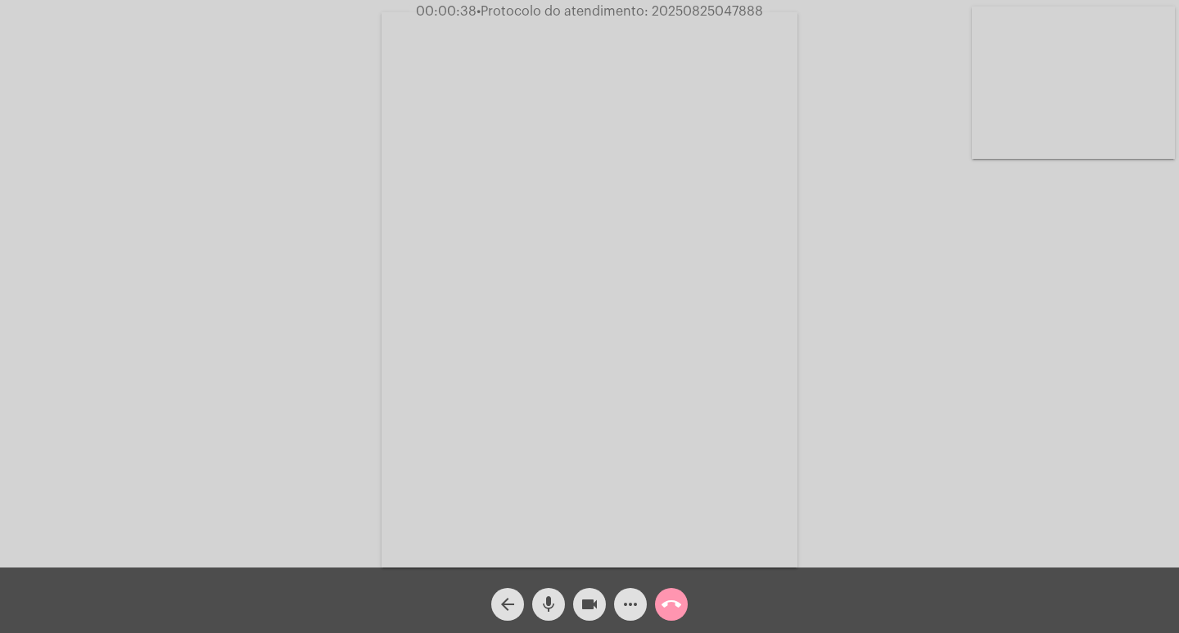
click at [547, 596] on mat-icon "mic" at bounding box center [549, 604] width 20 height 20
click at [555, 599] on mat-icon "mic_off" at bounding box center [549, 604] width 20 height 20
click at [839, 49] on div "Acessando Câmera e Microfone..." at bounding box center [589, 287] width 1175 height 567
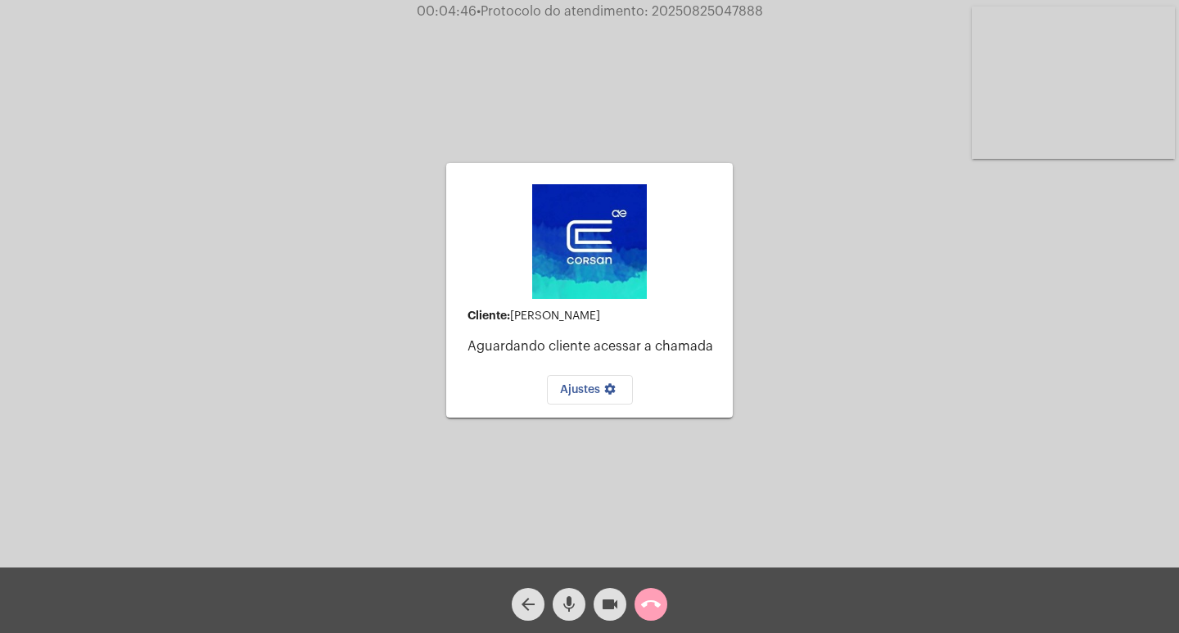
click at [661, 590] on button "call_end" at bounding box center [650, 604] width 33 height 33
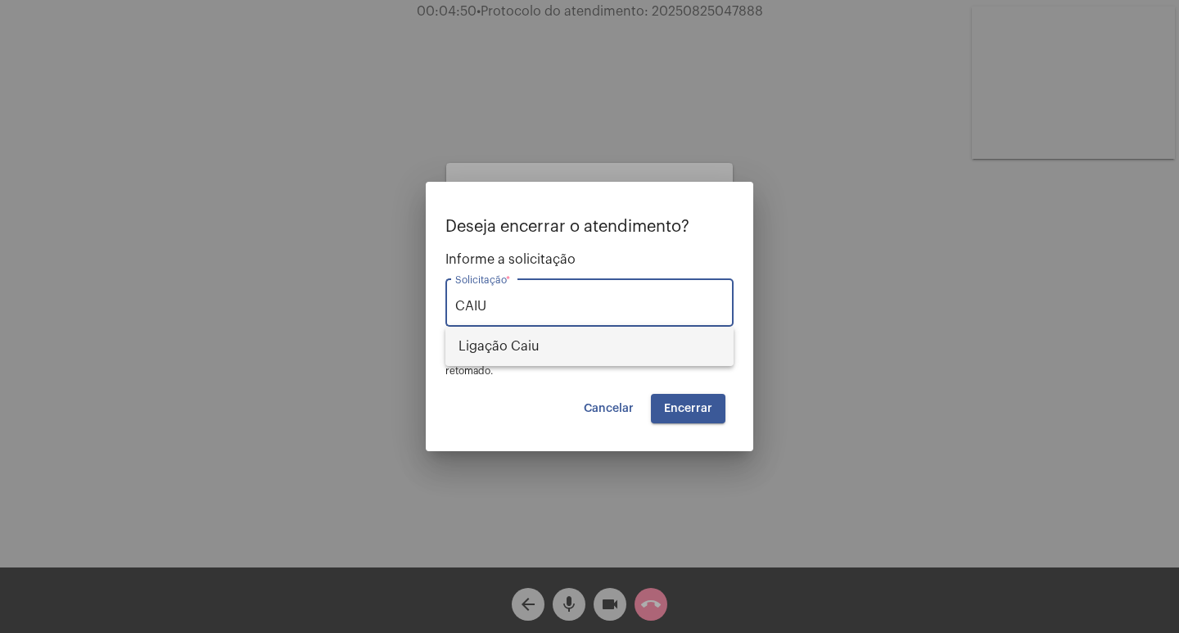
click at [545, 339] on span "Ligação Caiu" at bounding box center [589, 346] width 262 height 39
type input "Ligação Caiu"
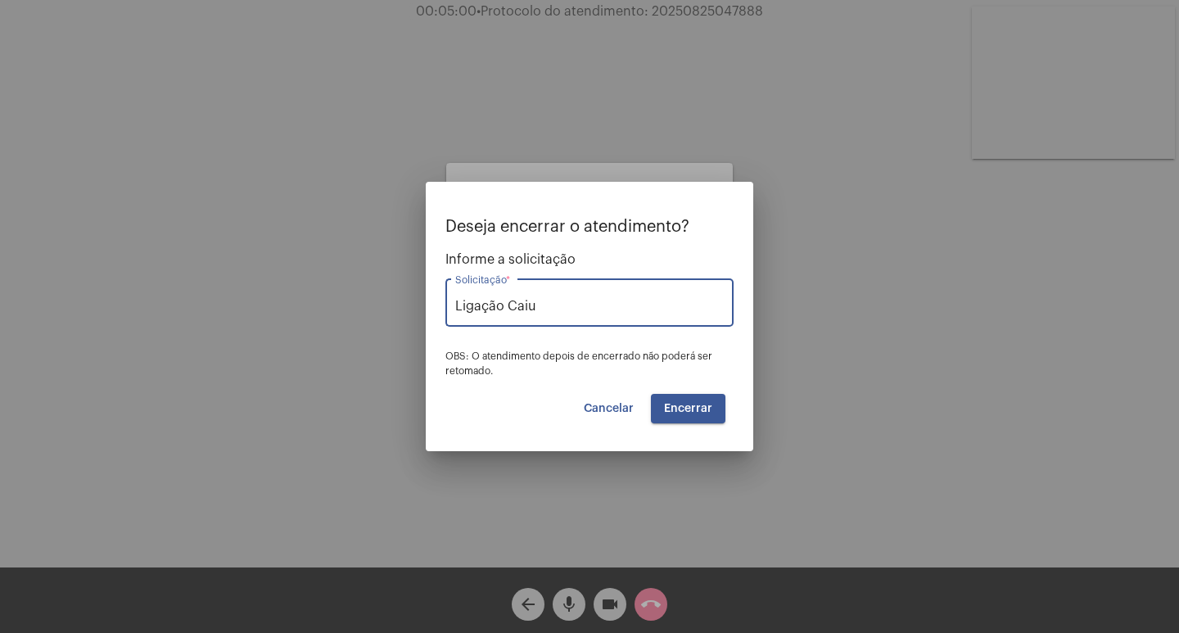
click at [682, 404] on span "Encerrar" at bounding box center [688, 408] width 48 height 11
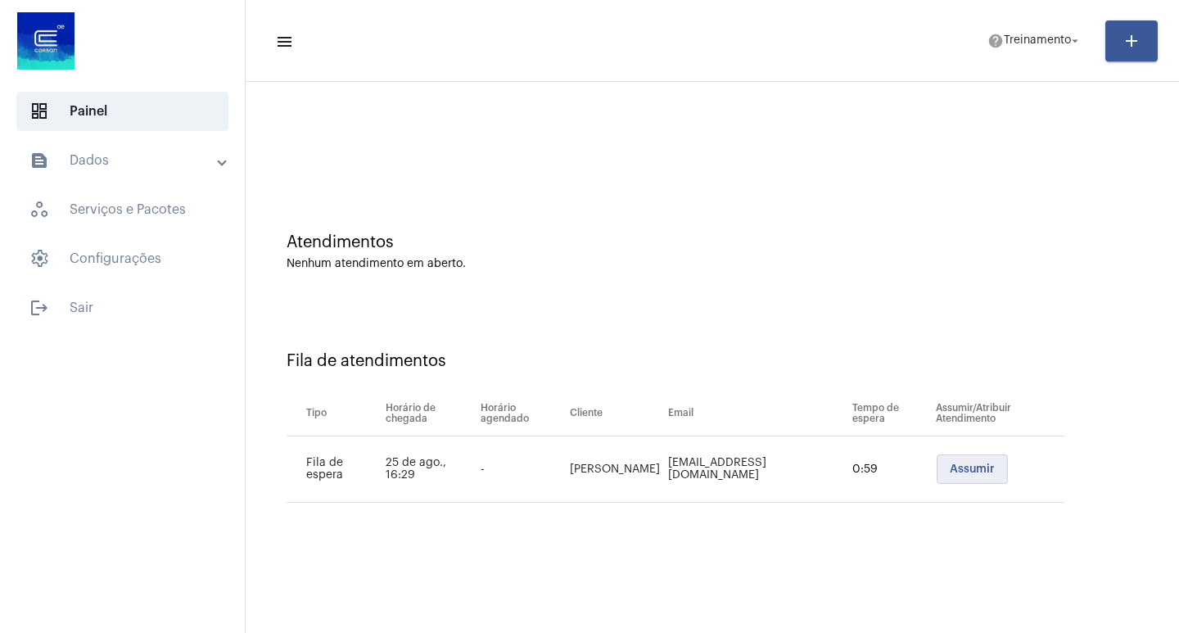
click at [966, 468] on span "Assumir" at bounding box center [972, 468] width 45 height 11
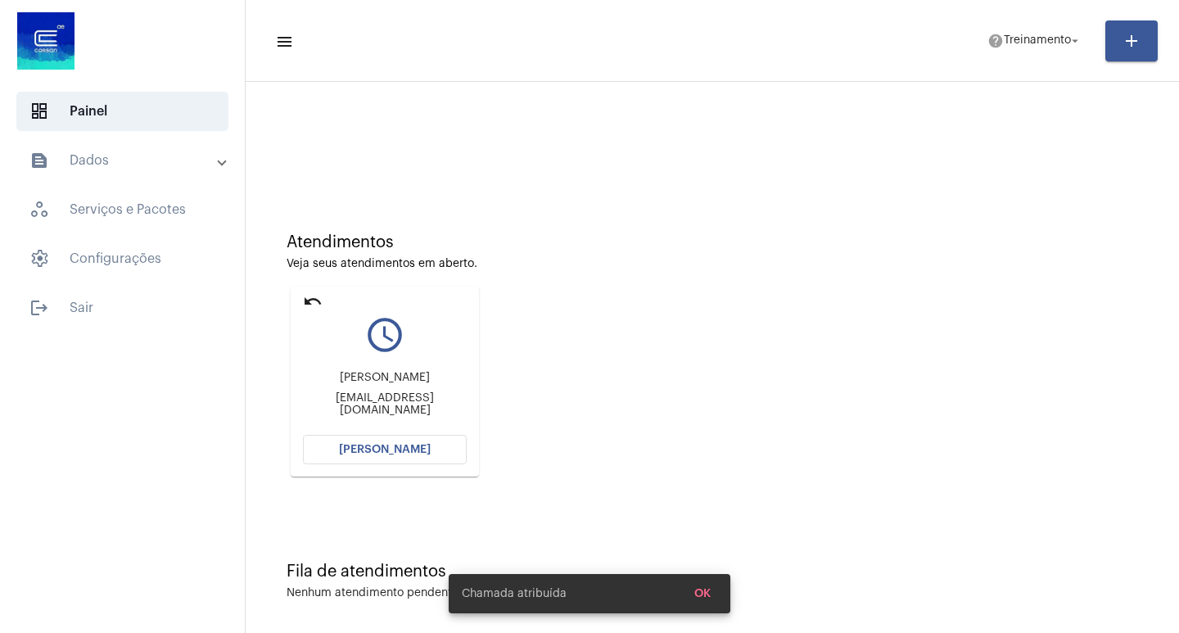
click at [407, 443] on button "[PERSON_NAME]" at bounding box center [385, 449] width 164 height 29
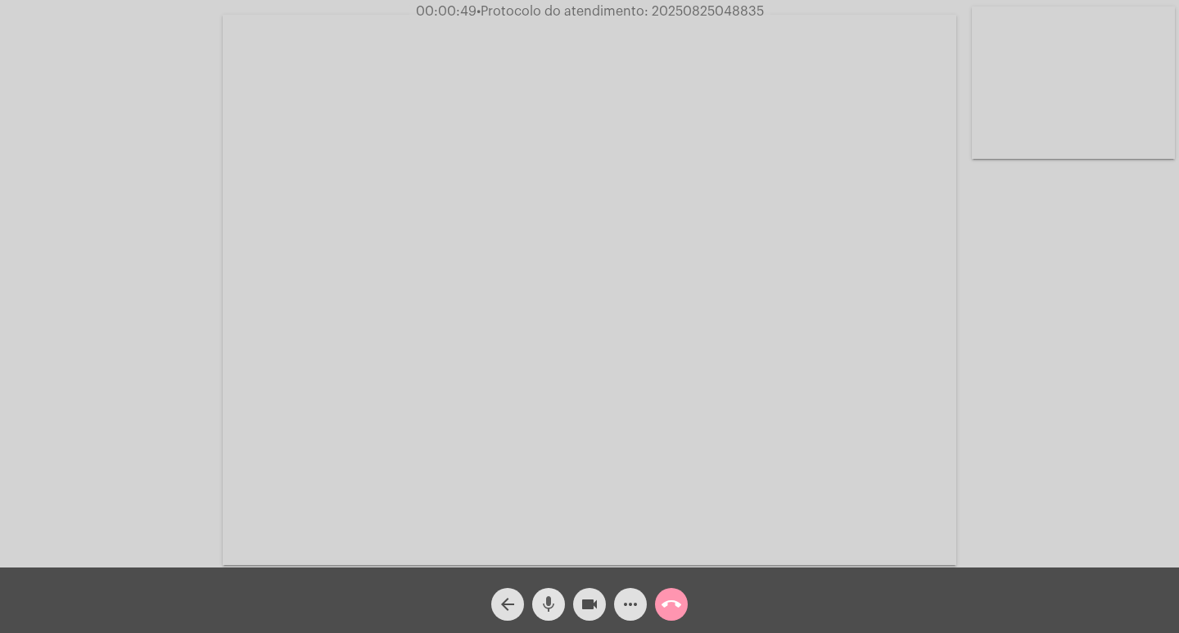
click at [539, 602] on mat-icon "mic" at bounding box center [549, 604] width 20 height 20
click at [539, 604] on mat-icon "mic_off" at bounding box center [549, 604] width 20 height 20
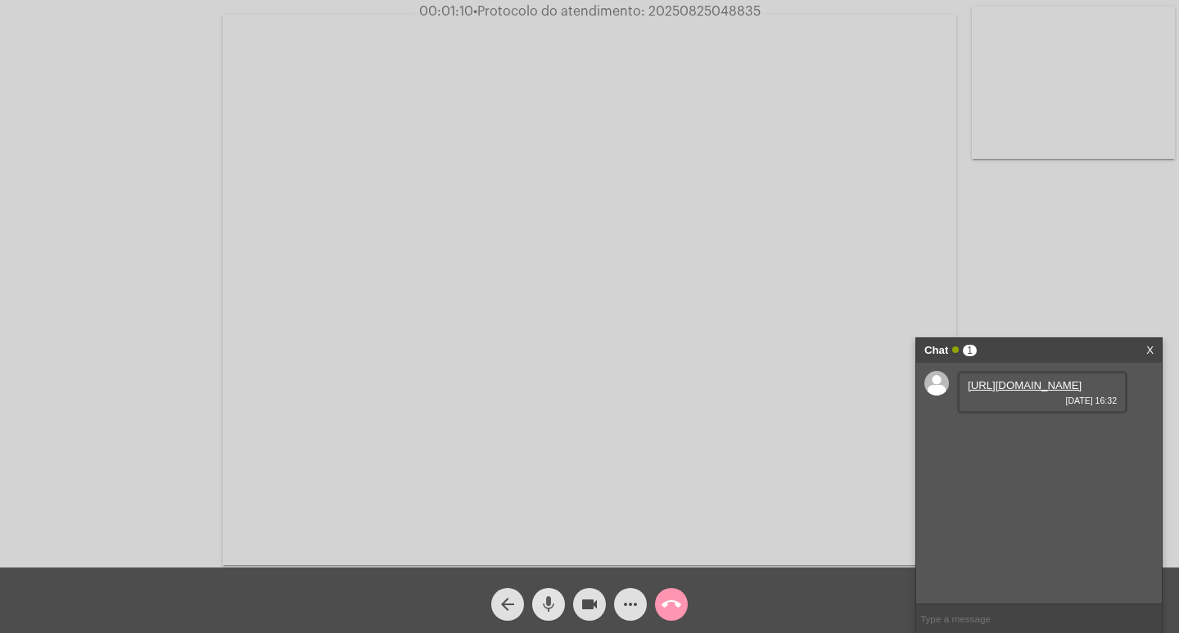
click at [544, 597] on mat-icon "mic" at bounding box center [549, 604] width 20 height 20
click at [1029, 390] on link "[URL][DOMAIN_NAME]" at bounding box center [1025, 385] width 114 height 12
click at [990, 438] on link "[URL][DOMAIN_NAME]" at bounding box center [1025, 432] width 114 height 12
click at [1015, 566] on link "[URL][DOMAIN_NAME]" at bounding box center [1025, 572] width 114 height 12
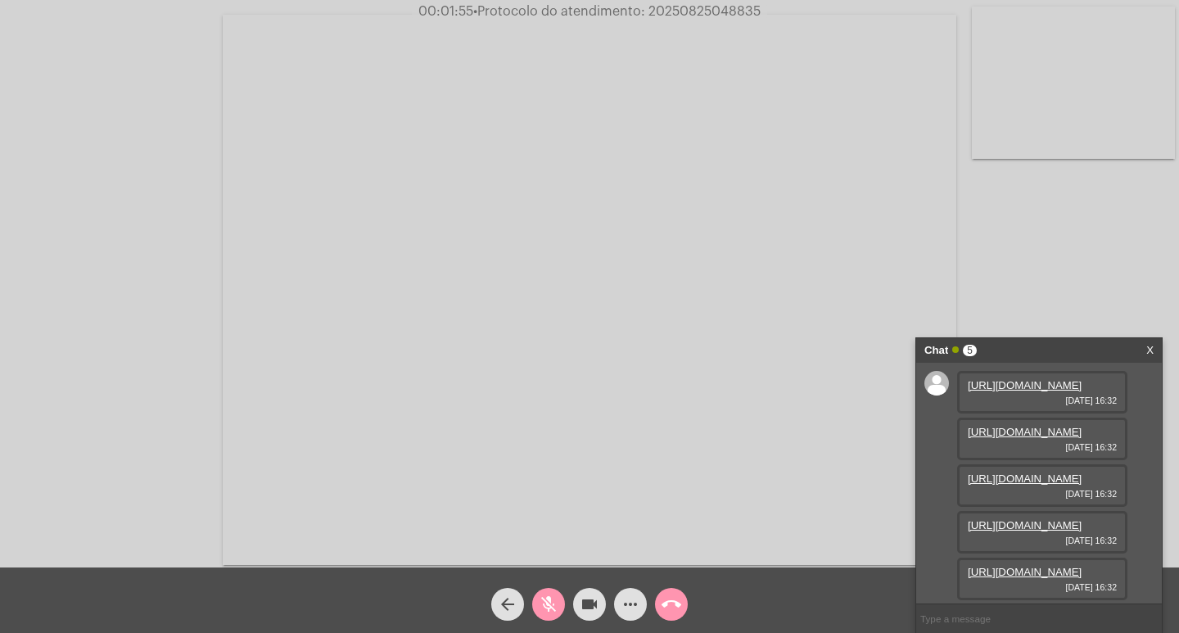
click at [548, 601] on mat-icon "mic_off" at bounding box center [549, 604] width 20 height 20
click at [535, 605] on button "mic" at bounding box center [548, 604] width 33 height 33
click at [1003, 566] on link "[URL][DOMAIN_NAME]" at bounding box center [1025, 572] width 114 height 12
click at [1035, 519] on link "[URL][DOMAIN_NAME]" at bounding box center [1025, 525] width 114 height 12
click at [549, 588] on span "mic_off" at bounding box center [549, 604] width 20 height 33
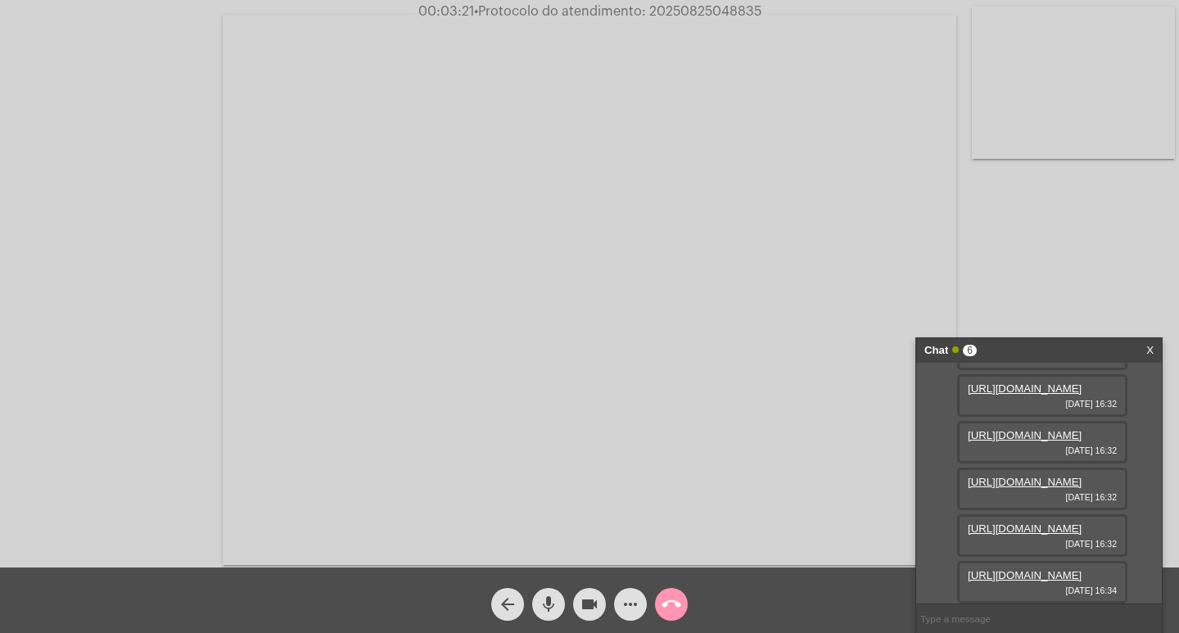
click at [595, 602] on mat-icon "videocam" at bounding box center [590, 604] width 20 height 20
click at [553, 589] on span "mic" at bounding box center [549, 604] width 20 height 33
click at [970, 535] on link "[URL][DOMAIN_NAME]" at bounding box center [1025, 528] width 114 height 12
click at [1012, 476] on link "[URL][DOMAIN_NAME]" at bounding box center [1025, 482] width 114 height 12
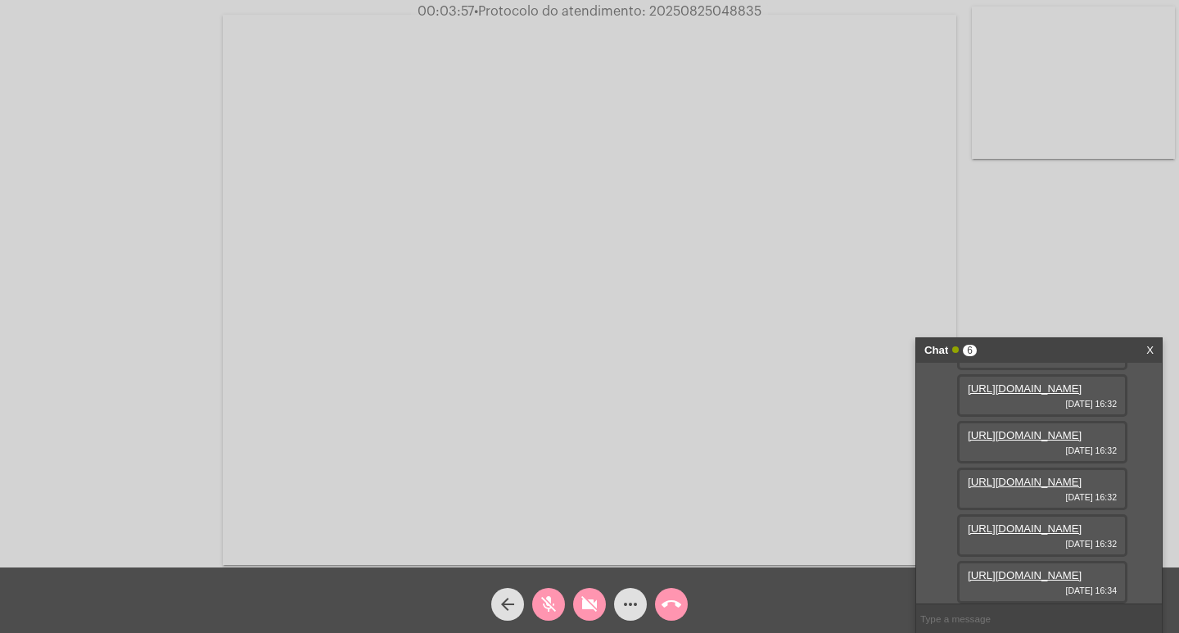
click at [1017, 569] on link "[URL][DOMAIN_NAME]" at bounding box center [1025, 575] width 114 height 12
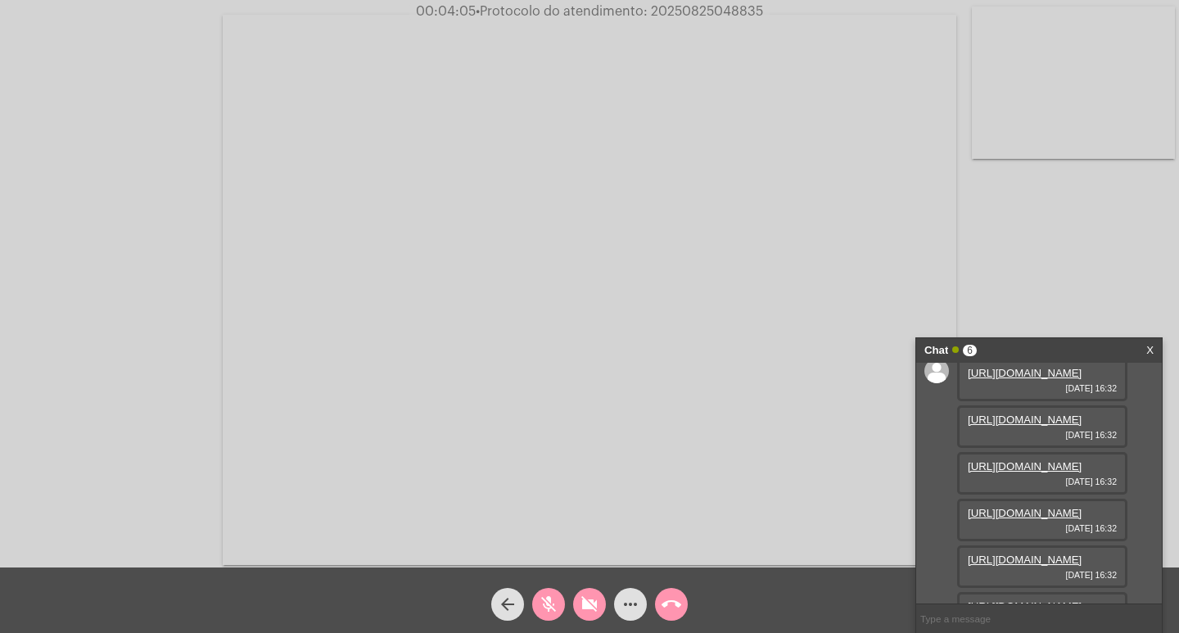
scroll to position [0, 0]
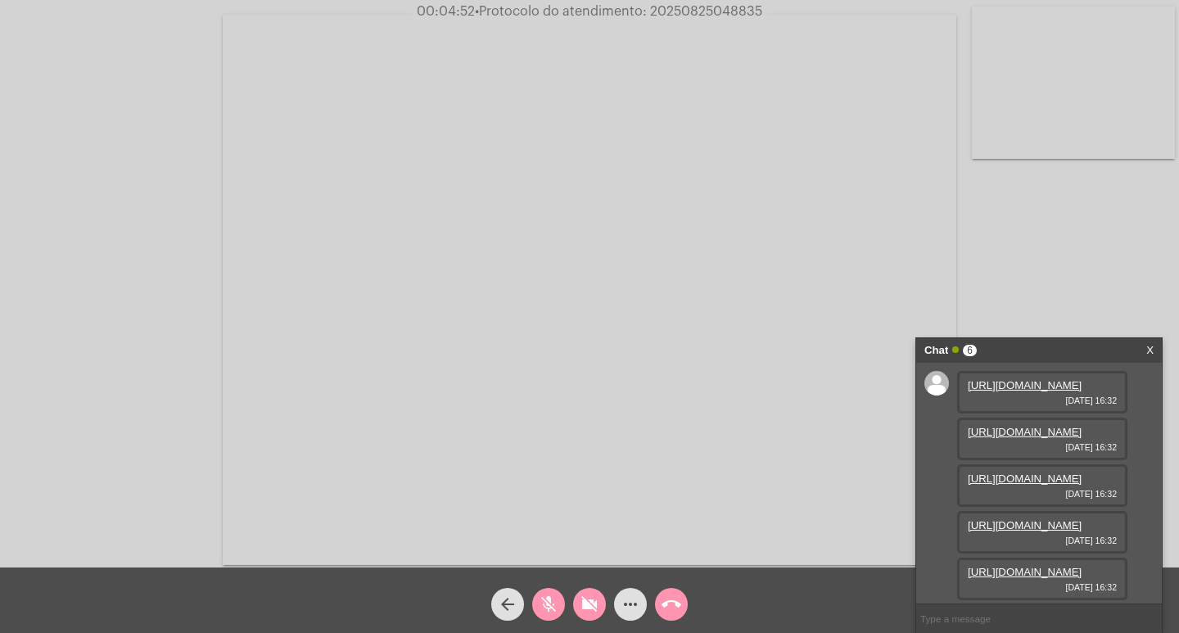
click at [596, 604] on mat-icon "videocam_off" at bounding box center [590, 604] width 20 height 20
click at [561, 598] on button "mic_off" at bounding box center [548, 604] width 33 height 33
click at [1035, 535] on link "[URL][DOMAIN_NAME]" at bounding box center [1025, 528] width 114 height 12
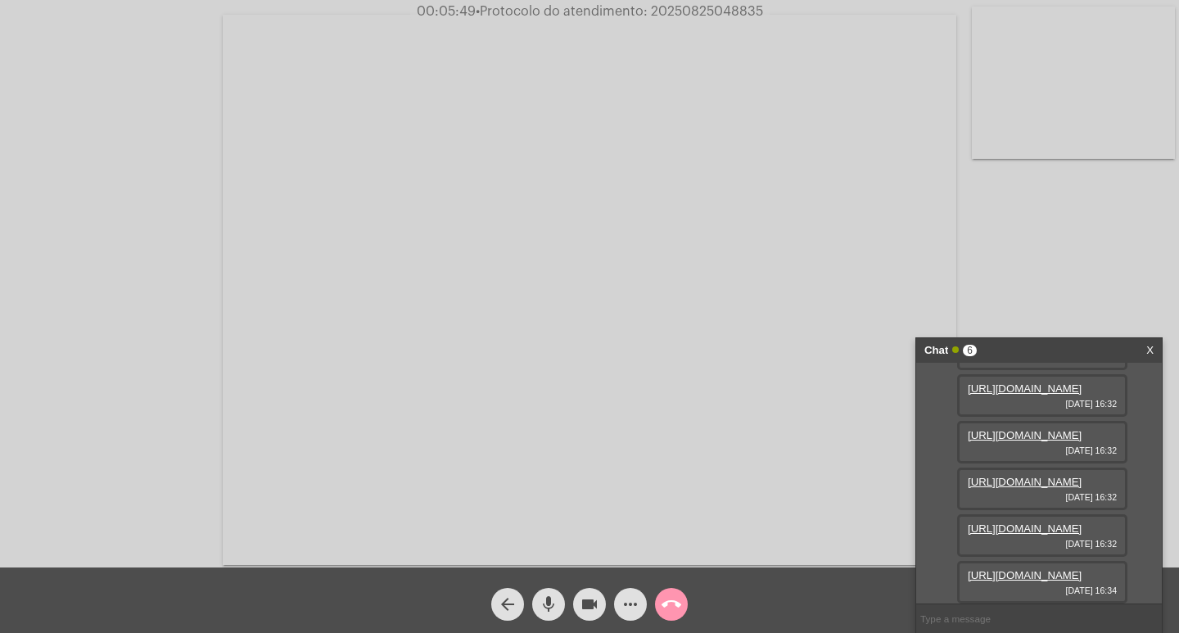
click at [1031, 441] on link "[URL][DOMAIN_NAME]" at bounding box center [1025, 435] width 114 height 12
click at [1028, 438] on link "[URL][DOMAIN_NAME]" at bounding box center [1025, 432] width 114 height 12
click at [1024, 569] on link "[URL][DOMAIN_NAME]" at bounding box center [1025, 575] width 114 height 12
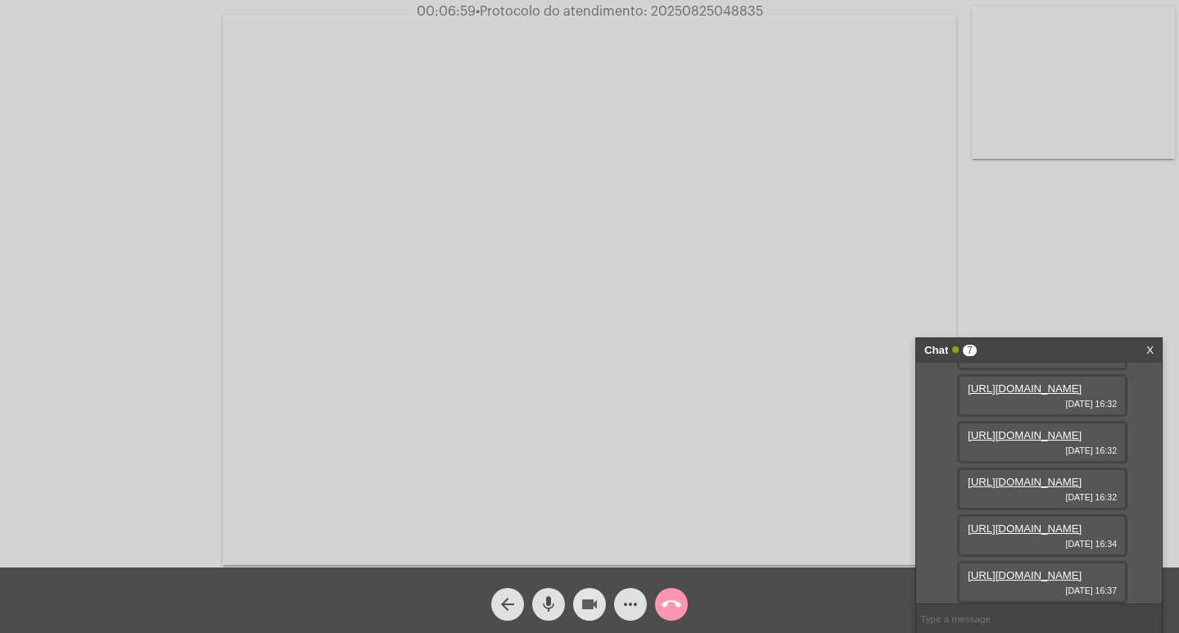
click at [594, 606] on mat-icon "videocam" at bounding box center [590, 604] width 20 height 20
click at [562, 602] on button "mic" at bounding box center [548, 604] width 33 height 33
click at [625, 607] on mat-icon "more_horiz" at bounding box center [630, 604] width 20 height 20
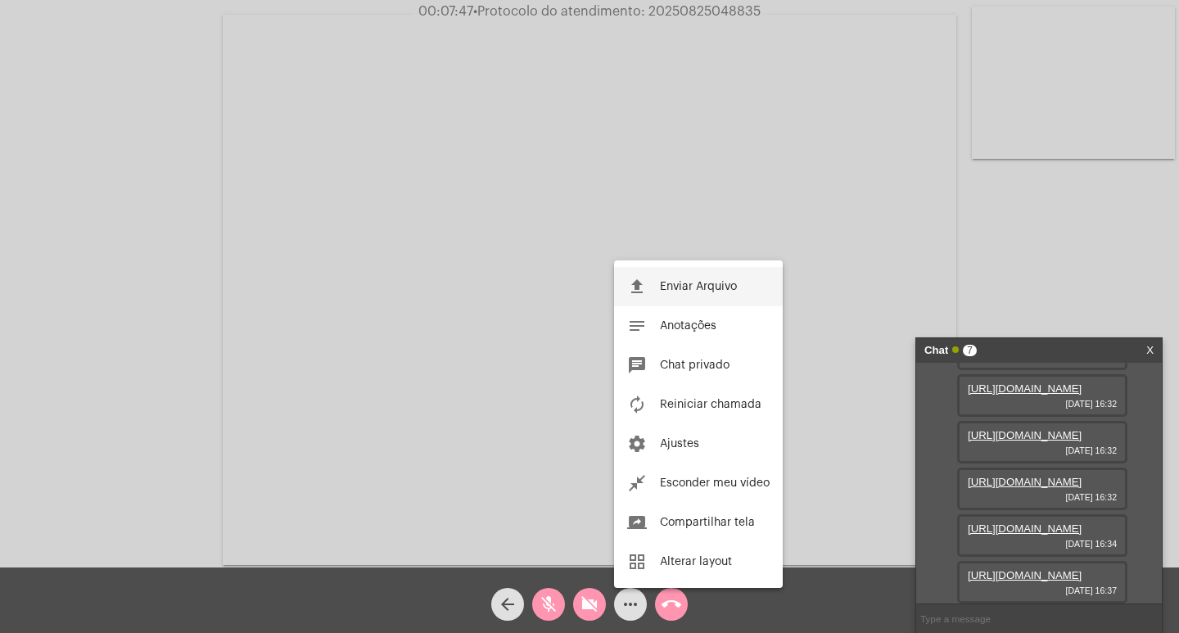
click at [660, 285] on span "Enviar Arquivo" at bounding box center [698, 286] width 77 height 11
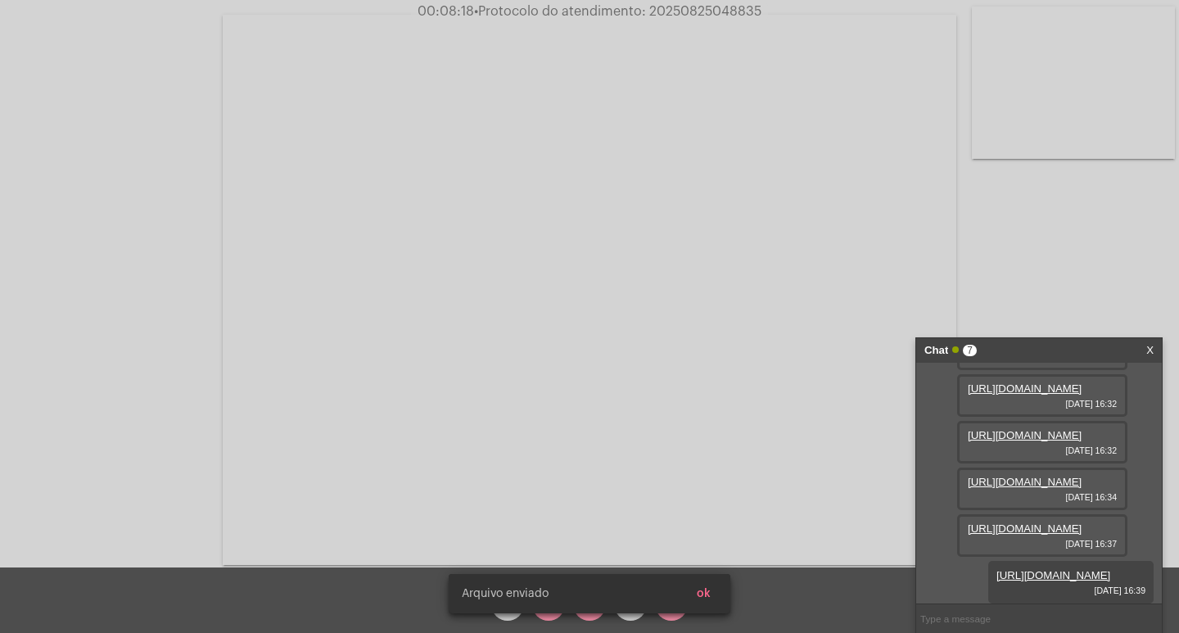
scroll to position [431, 0]
click at [586, 615] on div "[PERSON_NAME] enviado ok" at bounding box center [589, 593] width 321 height 79
click at [706, 589] on span "ok" at bounding box center [704, 593] width 14 height 11
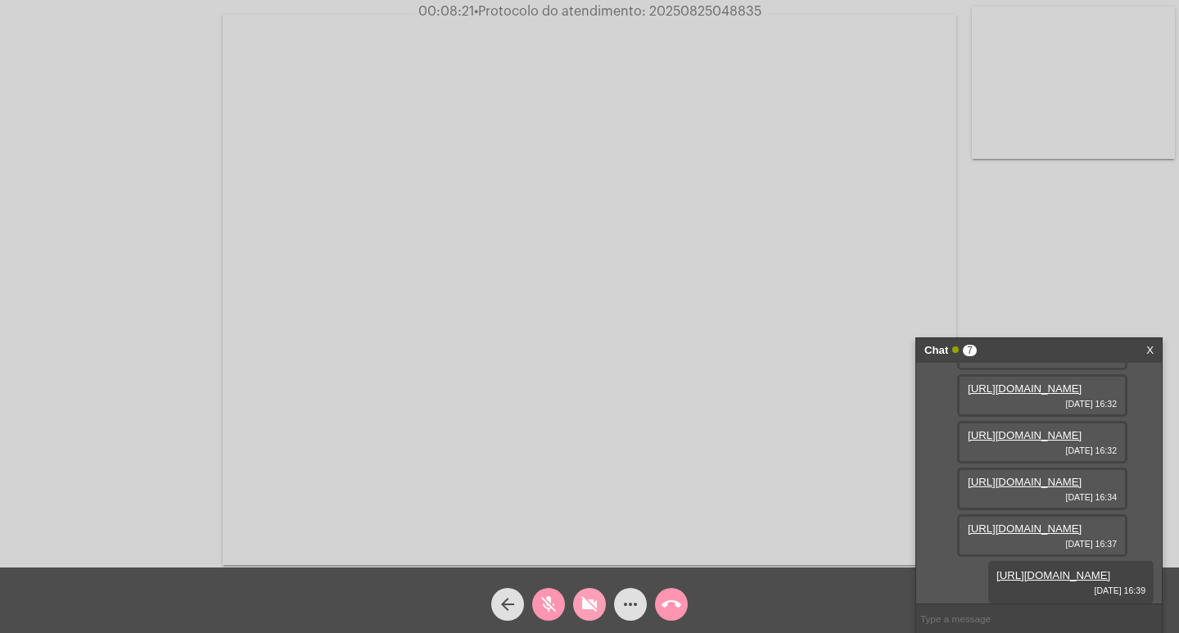
click at [589, 593] on span "videocam_off" at bounding box center [590, 604] width 20 height 33
click at [537, 593] on button "mic_off" at bounding box center [548, 604] width 33 height 33
click at [587, 606] on mat-icon "videocam" at bounding box center [590, 604] width 20 height 20
click at [592, 609] on mat-icon "videocam_off" at bounding box center [590, 604] width 20 height 20
click at [553, 601] on mat-icon "mic" at bounding box center [549, 604] width 20 height 20
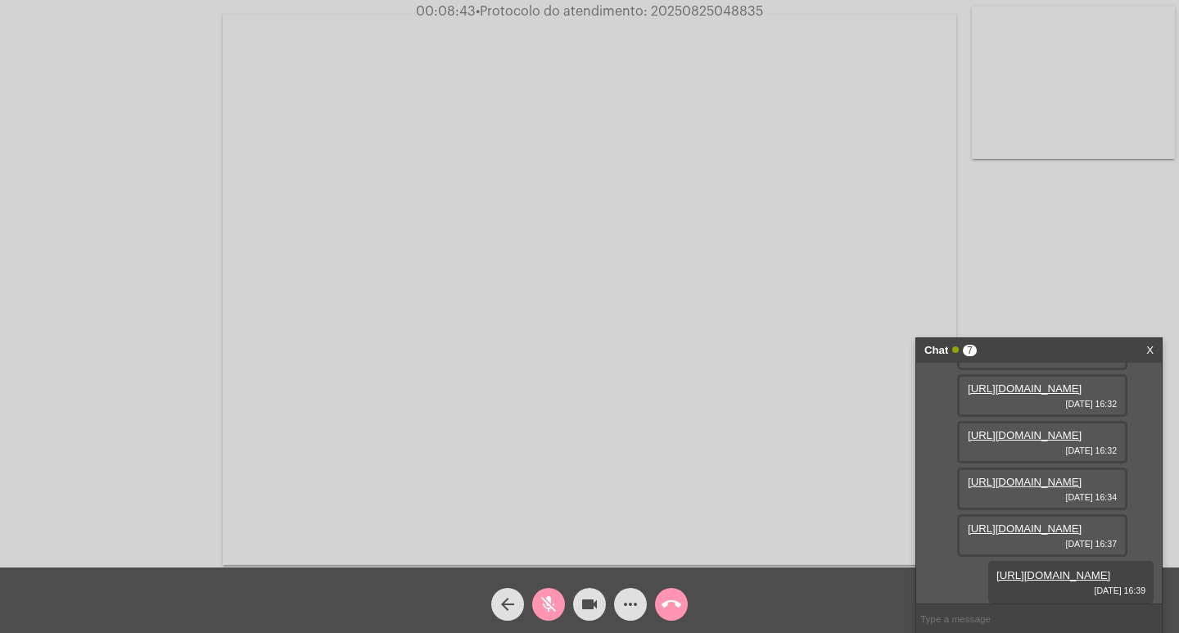
click at [557, 606] on mat-icon "mic_off" at bounding box center [549, 604] width 20 height 20
click at [556, 603] on mat-icon "mic" at bounding box center [549, 604] width 20 height 20
click at [567, 598] on div "mic_off" at bounding box center [548, 600] width 41 height 41
click at [554, 598] on mat-icon "mic" at bounding box center [549, 604] width 20 height 20
click at [1027, 522] on link "[URL][DOMAIN_NAME]" at bounding box center [1025, 528] width 114 height 12
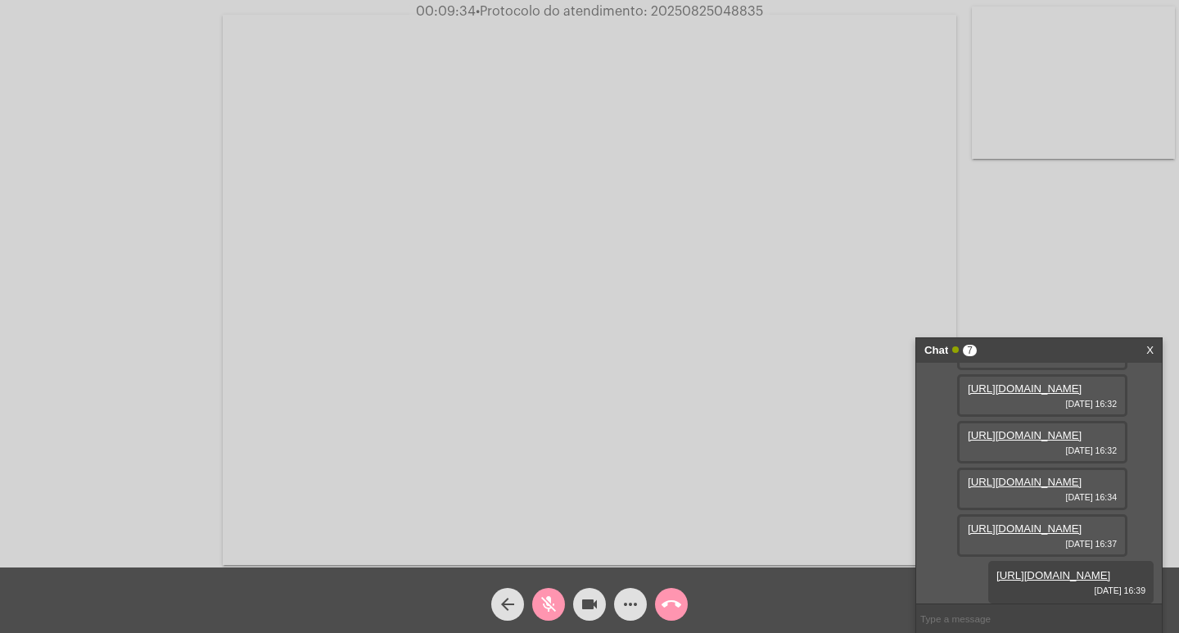
scroll to position [350, 0]
click at [1017, 476] on link "[URL][DOMAIN_NAME]" at bounding box center [1025, 482] width 114 height 12
click at [542, 613] on mat-icon "mic_off" at bounding box center [549, 604] width 20 height 20
click at [544, 611] on mat-icon "mic" at bounding box center [549, 604] width 20 height 20
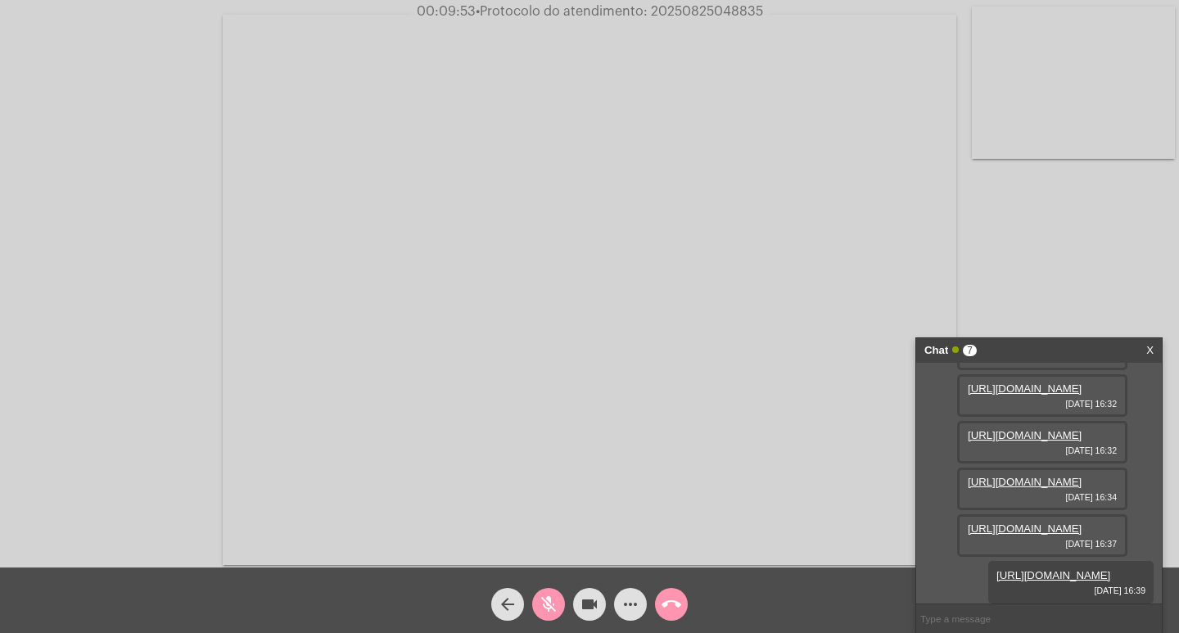
click at [1039, 522] on link "[URL][DOMAIN_NAME]" at bounding box center [1025, 528] width 114 height 12
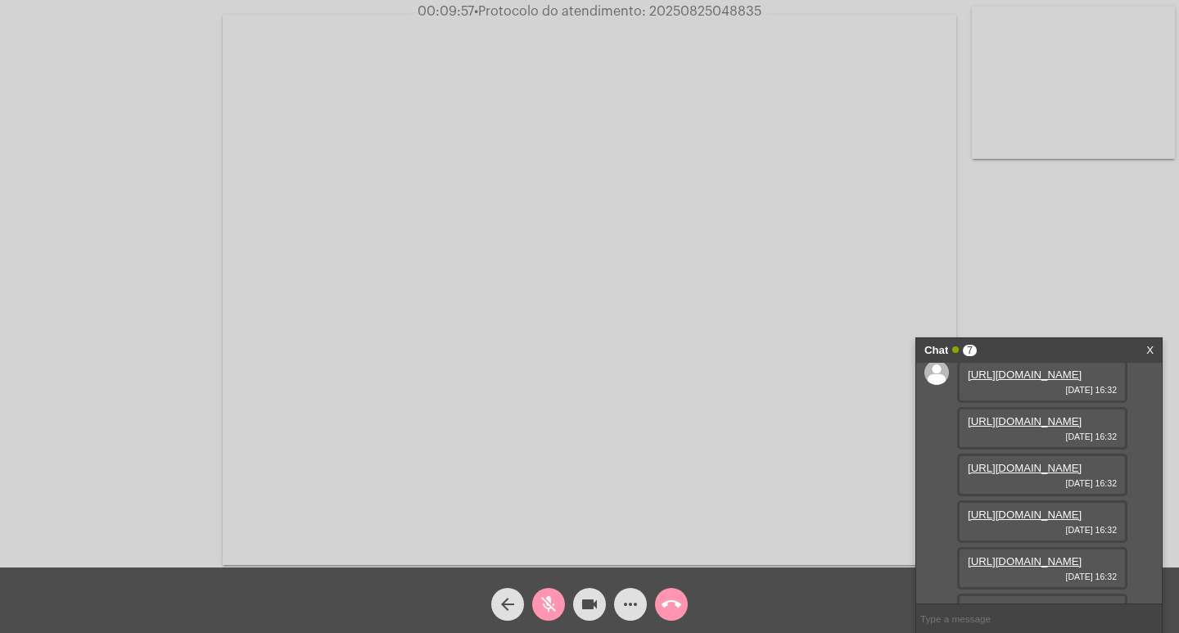
scroll to position [0, 0]
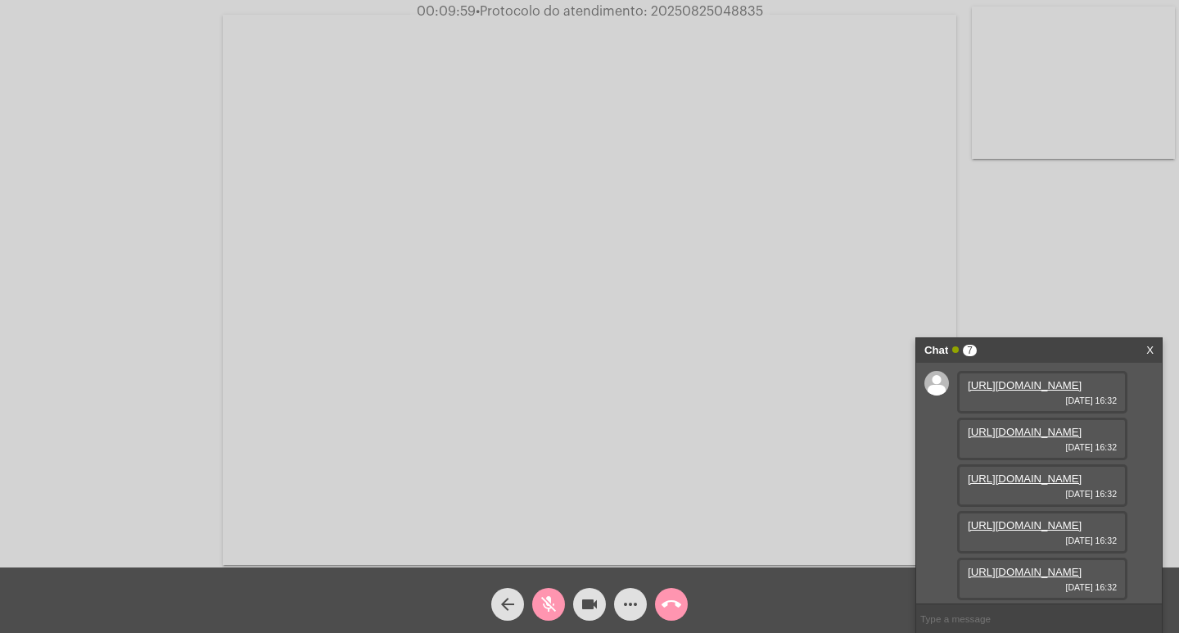
click at [1034, 485] on link "[URL][DOMAIN_NAME]" at bounding box center [1025, 478] width 114 height 12
click at [1049, 395] on link "[URL][DOMAIN_NAME]" at bounding box center [1025, 388] width 114 height 12
click at [1012, 441] on link "[URL][DOMAIN_NAME]" at bounding box center [1025, 435] width 114 height 12
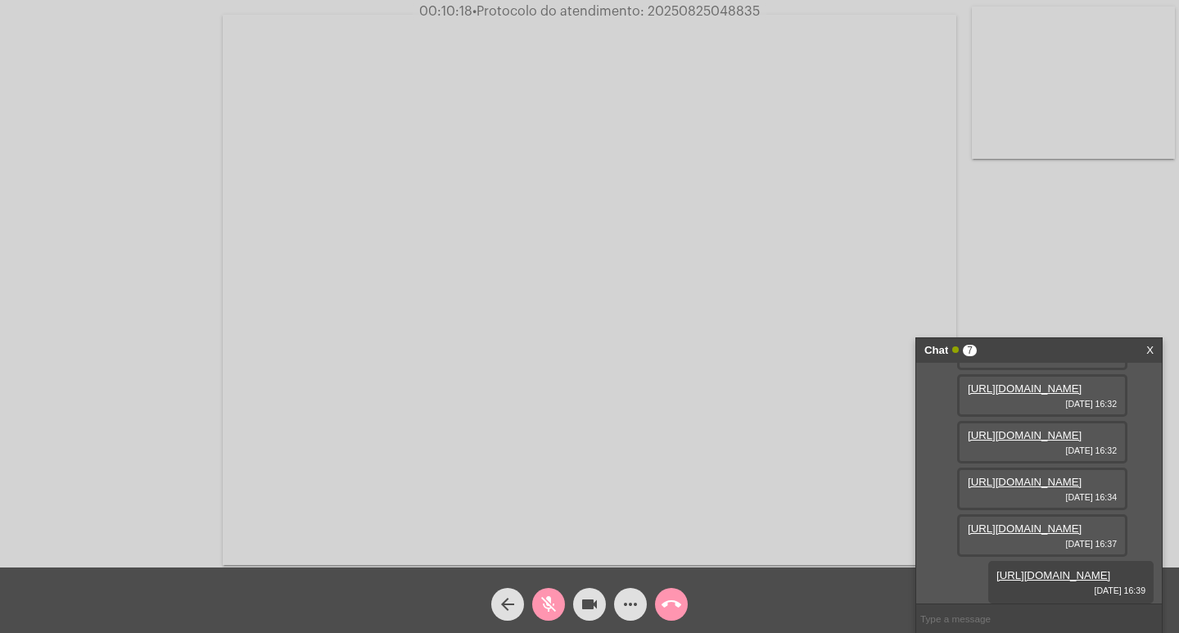
click at [584, 591] on span "videocam" at bounding box center [590, 604] width 20 height 33
click at [827, 599] on div "arrow_back mic_off videocam_off more_horiz call_end" at bounding box center [589, 599] width 1179 height 65
click at [544, 602] on mat-icon "mic_off" at bounding box center [549, 604] width 20 height 20
click at [588, 605] on mat-icon "videocam_off" at bounding box center [590, 604] width 20 height 20
click at [587, 606] on mat-icon "videocam" at bounding box center [590, 604] width 20 height 20
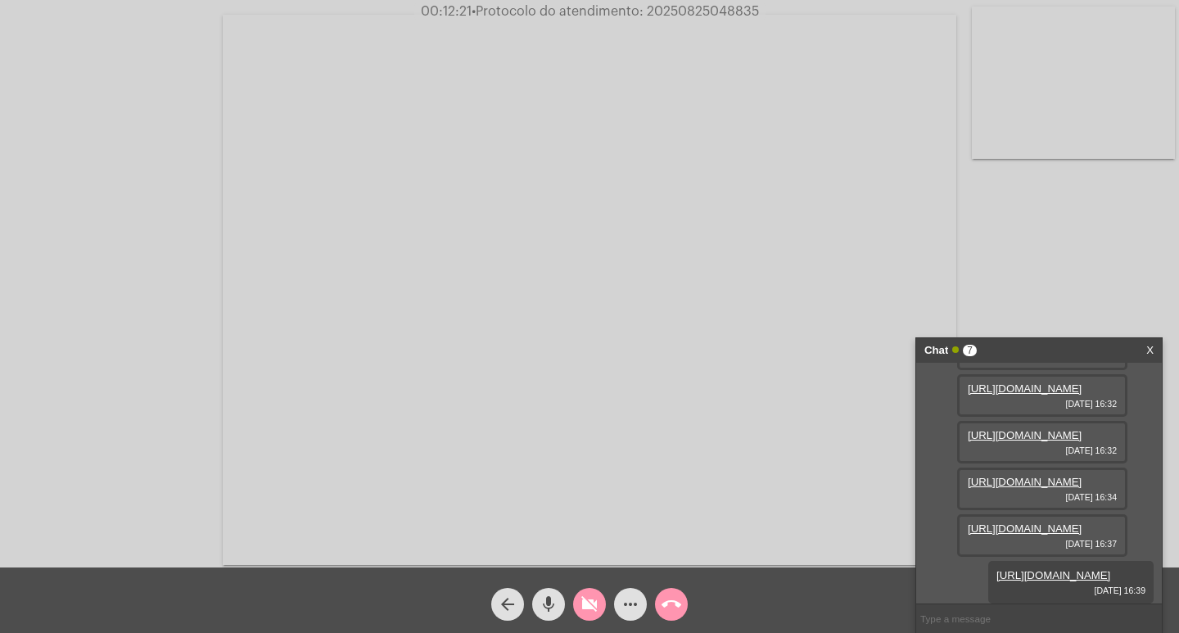
click at [564, 606] on div "arrow_back mic videocam_off more_horiz call_end" at bounding box center [589, 599] width 1179 height 65
click at [562, 606] on button "mic" at bounding box center [548, 604] width 33 height 33
click at [561, 604] on button "mic_off" at bounding box center [548, 604] width 33 height 33
click at [592, 608] on mat-icon "videocam_off" at bounding box center [590, 604] width 20 height 20
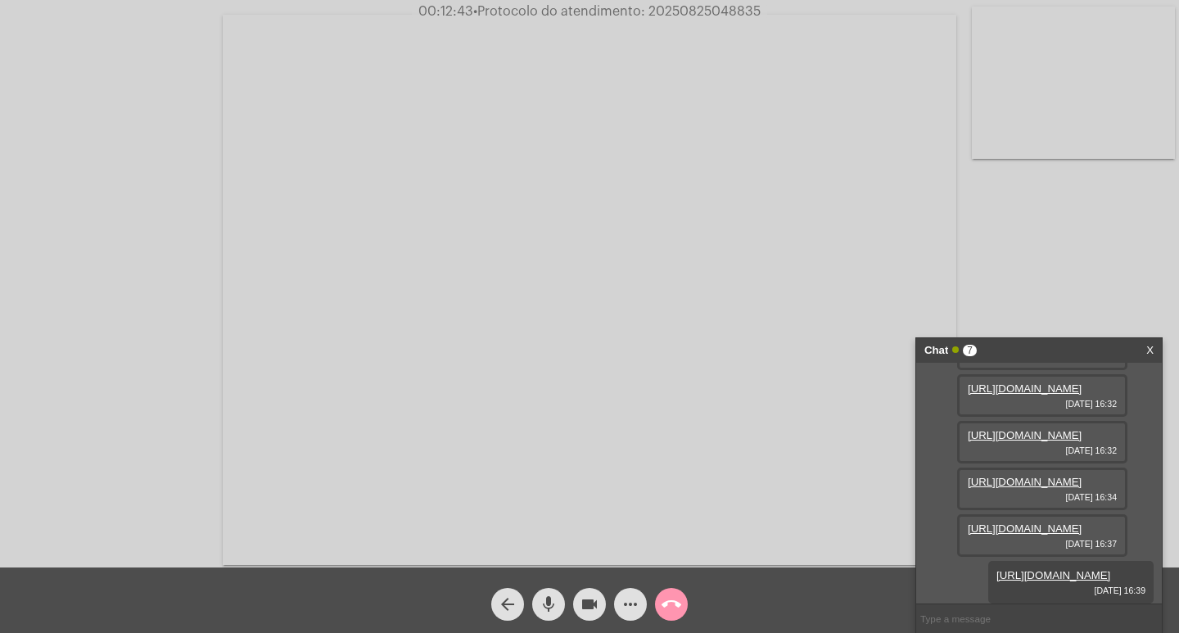
click at [544, 606] on mat-icon "mic" at bounding box center [549, 604] width 20 height 20
click at [543, 598] on mat-icon "mic_off" at bounding box center [549, 604] width 20 height 20
click at [864, 272] on video at bounding box center [589, 290] width 733 height 550
click at [401, 345] on video at bounding box center [298, 287] width 565 height 423
click at [553, 611] on mat-icon "mic" at bounding box center [549, 604] width 20 height 20
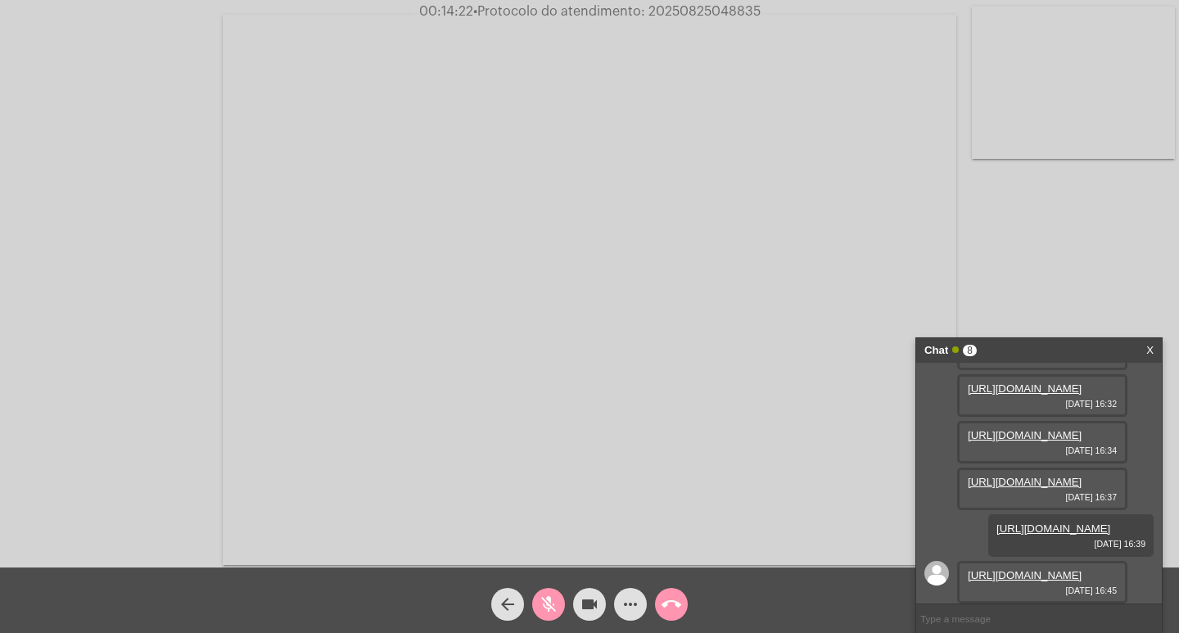
scroll to position [515, 0]
click at [1017, 569] on link "[URL][DOMAIN_NAME]" at bounding box center [1025, 575] width 114 height 12
click at [757, 575] on div "arrow_back mic_off videocam more_horiz call_end" at bounding box center [589, 599] width 1179 height 65
click at [544, 604] on mat-icon "mic_off" at bounding box center [549, 604] width 20 height 20
click at [787, 163] on video at bounding box center [589, 290] width 733 height 550
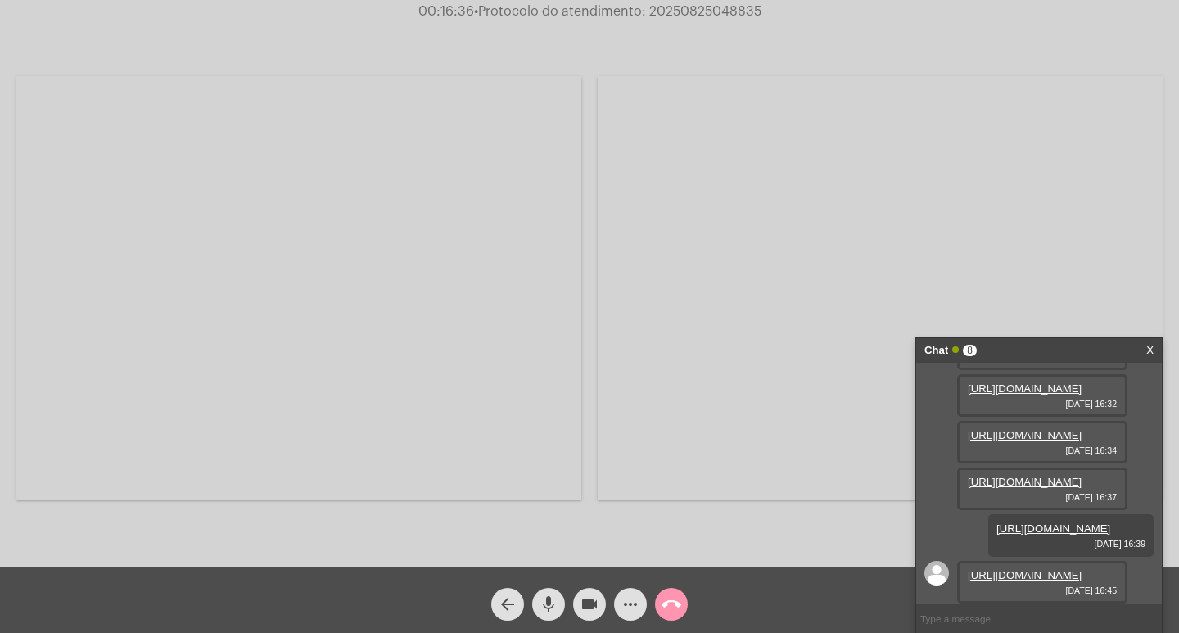
click at [264, 329] on video at bounding box center [298, 287] width 565 height 423
click at [548, 608] on mat-icon "mic" at bounding box center [549, 604] width 20 height 20
click at [584, 611] on mat-icon "videocam" at bounding box center [590, 604] width 20 height 20
click at [872, 210] on video at bounding box center [589, 290] width 733 height 550
click at [512, 410] on video at bounding box center [298, 287] width 565 height 423
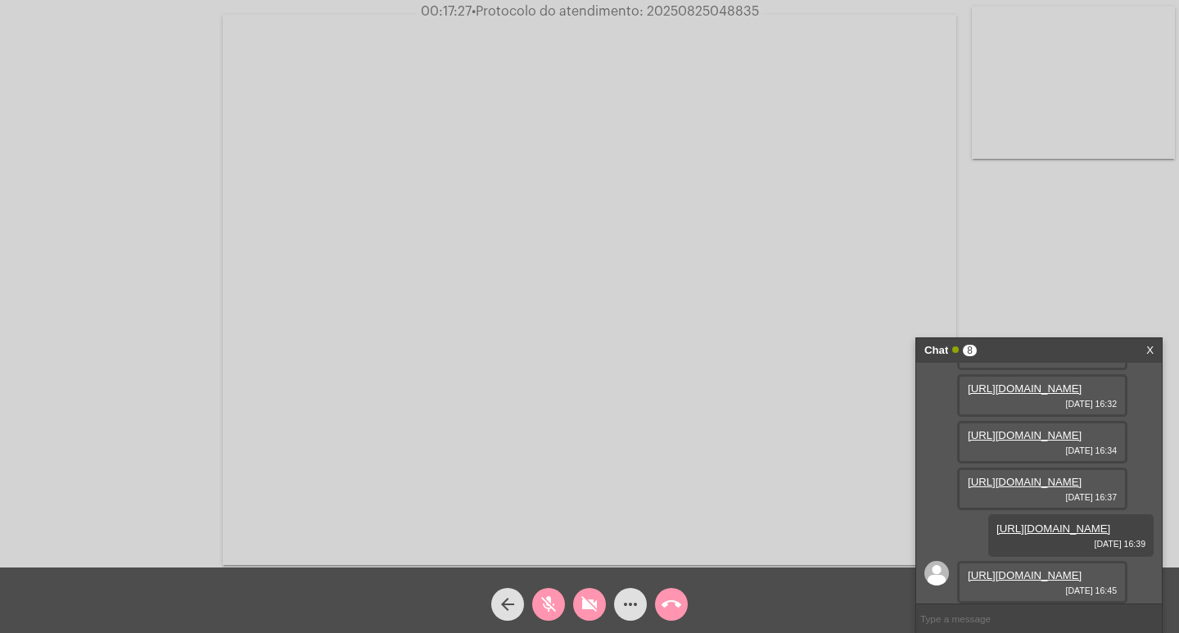
click at [591, 613] on mat-icon "videocam_off" at bounding box center [590, 604] width 20 height 20
click at [559, 601] on button "mic_off" at bounding box center [548, 604] width 33 height 33
click at [550, 602] on mat-icon "mic" at bounding box center [549, 604] width 20 height 20
click at [592, 597] on mat-icon "videocam" at bounding box center [590, 604] width 20 height 20
click at [552, 596] on mat-icon "mic_off" at bounding box center [549, 604] width 20 height 20
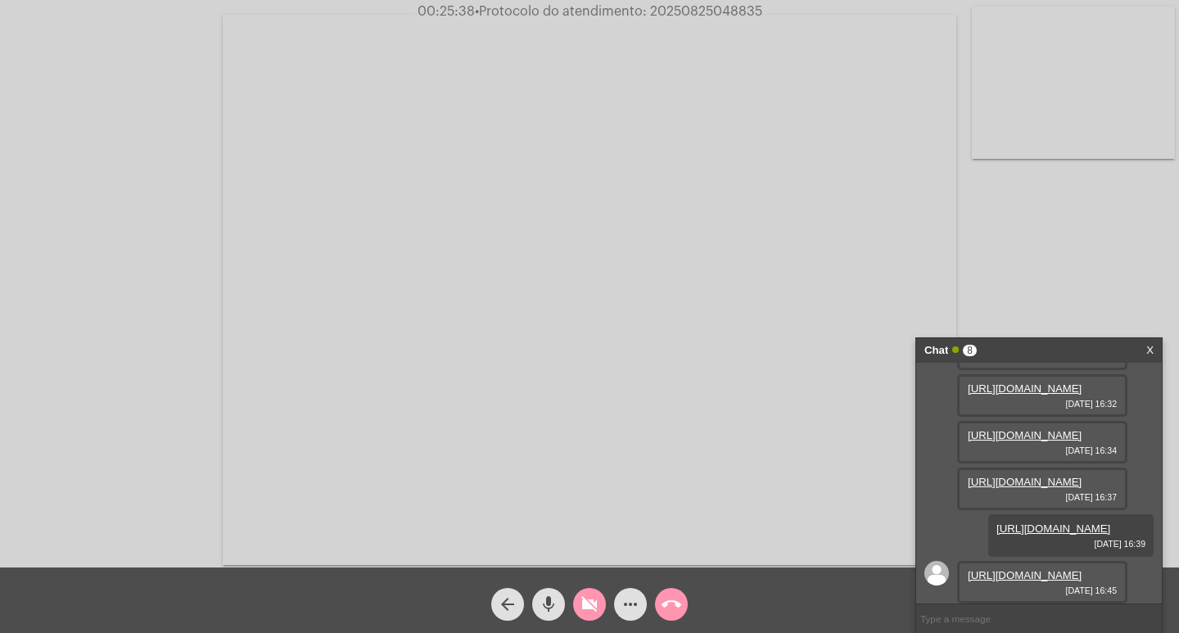
click at [581, 599] on mat-icon "videocam_off" at bounding box center [590, 604] width 20 height 20
click at [631, 598] on mat-icon "more_horiz" at bounding box center [630, 604] width 20 height 20
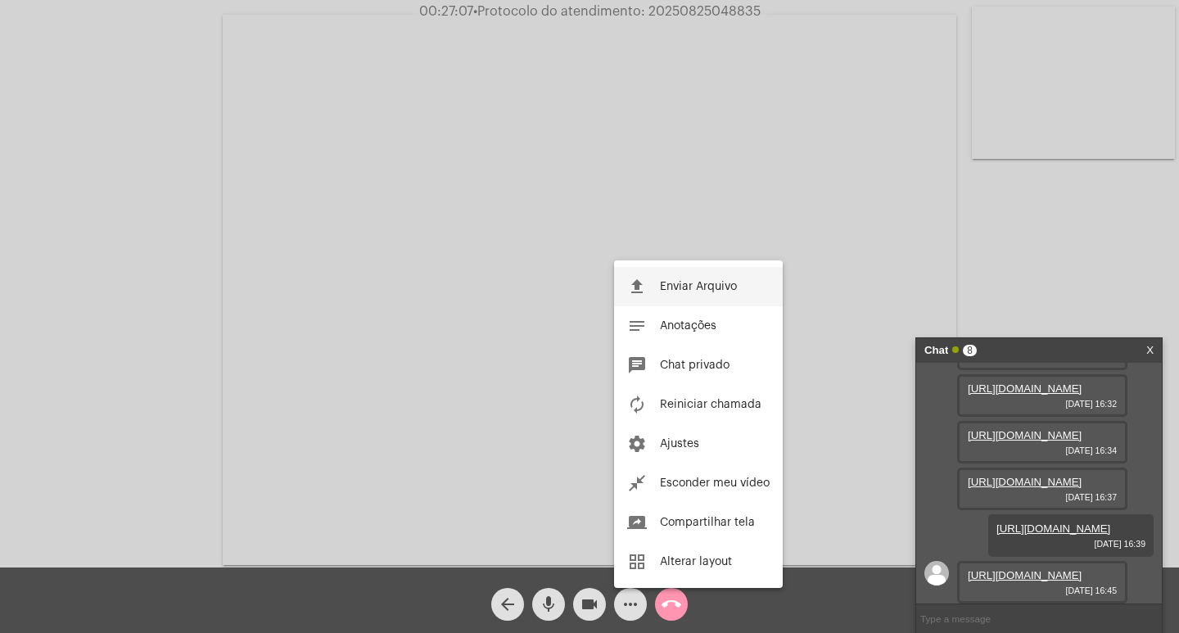
click at [662, 279] on button "file_upload Enviar Arquivo" at bounding box center [698, 286] width 169 height 39
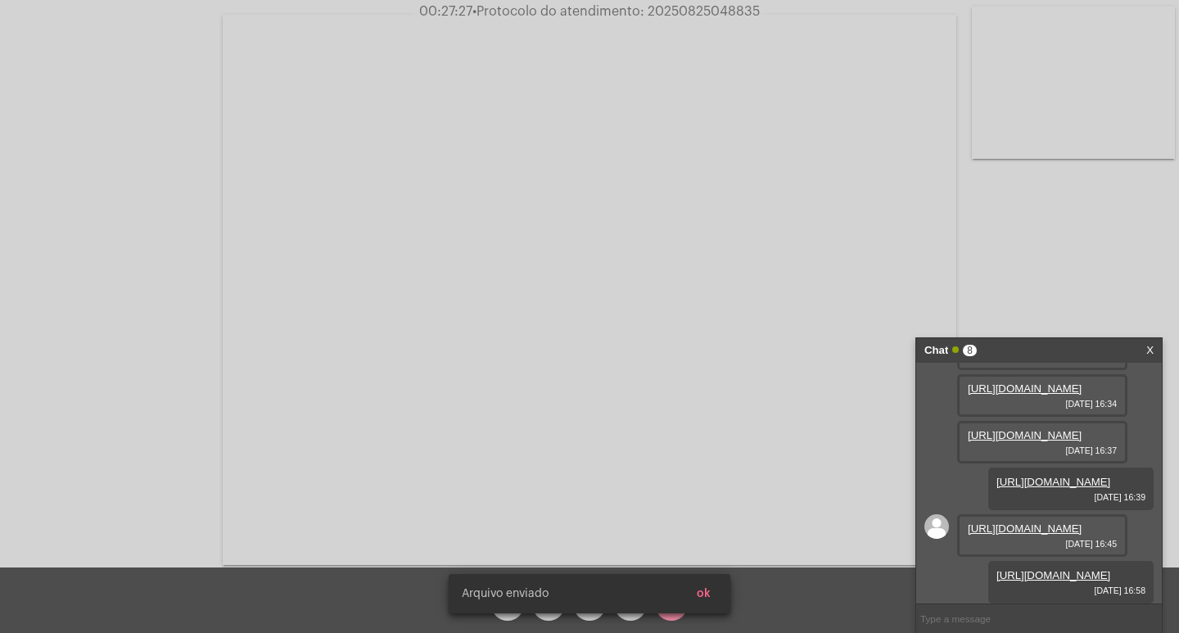
scroll to position [598, 0]
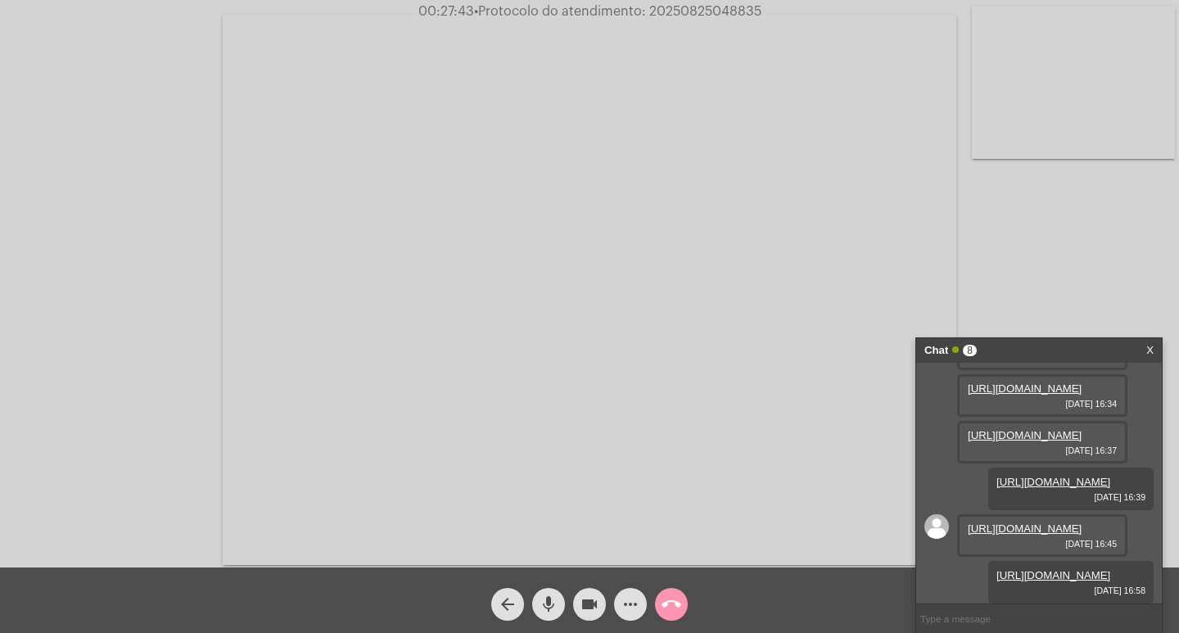
click at [556, 608] on mat-icon "mic" at bounding box center [549, 604] width 20 height 20
click at [541, 605] on mat-icon "mic_off" at bounding box center [549, 604] width 20 height 20
click at [981, 626] on input "text" at bounding box center [1039, 618] width 246 height 29
paste input "9 [PERSON_NAME], 7 Horas e 1 Minuto até o vencimento!"
type input "9 [PERSON_NAME], 7 Horas e 1 Minuto até o vencimento!"
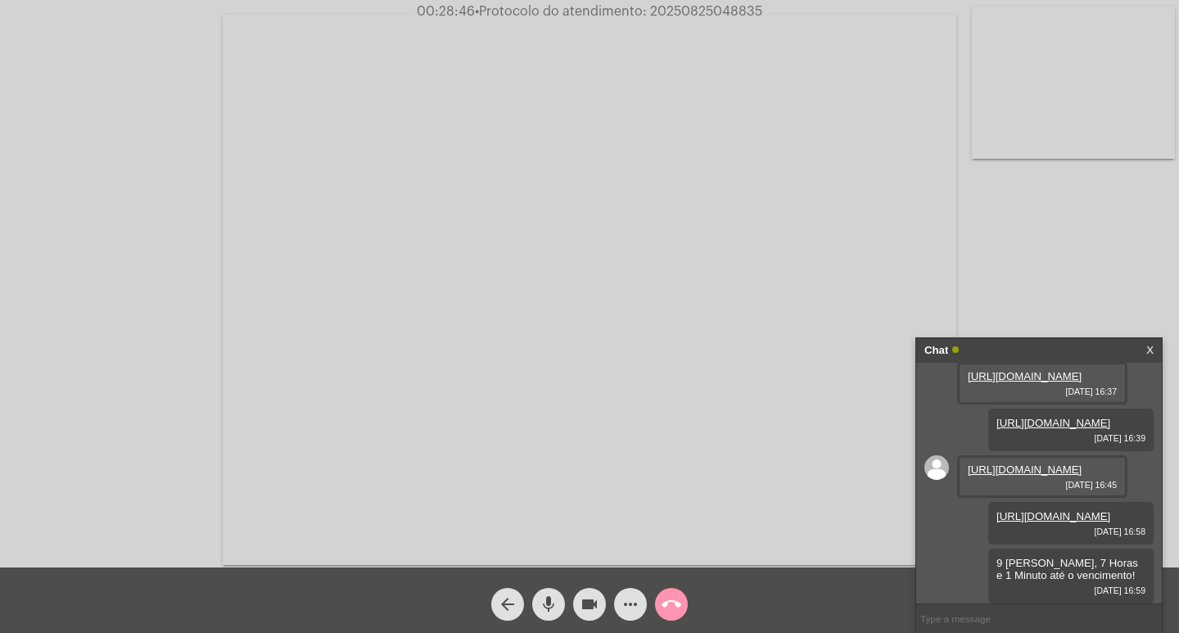
scroll to position [657, 0]
click at [649, 13] on span "• Protocolo do atendimento: 20250825048835" at bounding box center [616, 11] width 287 height 13
copy span "20250825048835"
click at [668, 602] on mat-icon "call_end" at bounding box center [671, 604] width 20 height 20
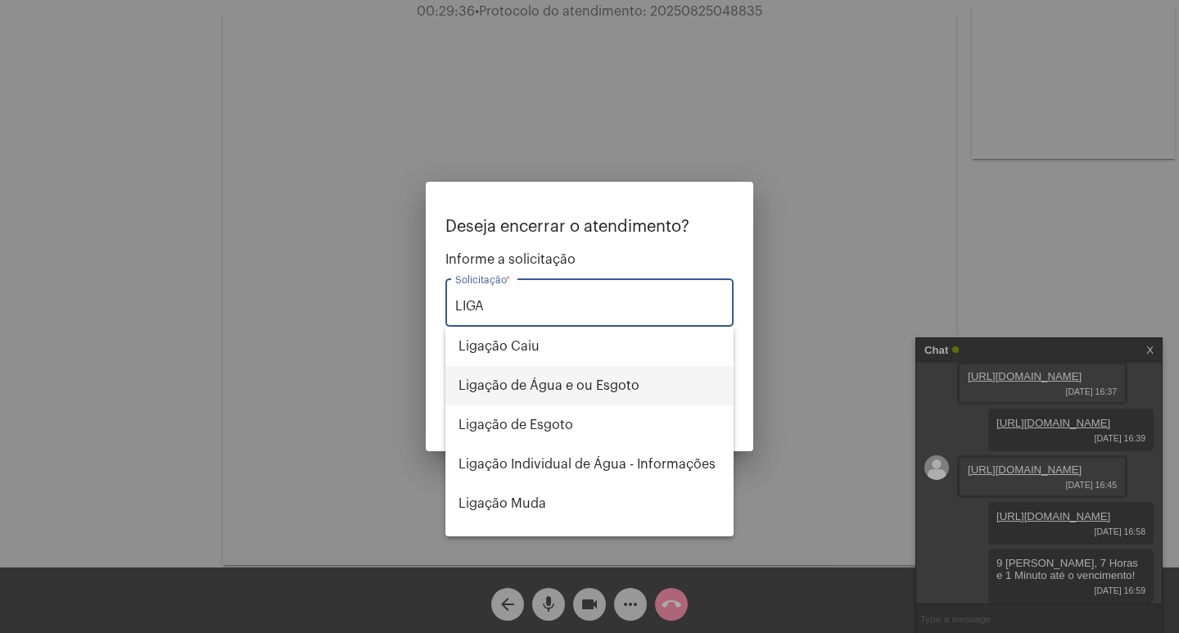
click at [538, 386] on span "Ligação de Água e ou Esgoto" at bounding box center [589, 385] width 262 height 39
type input "Ligação de Água e ou Esgoto"
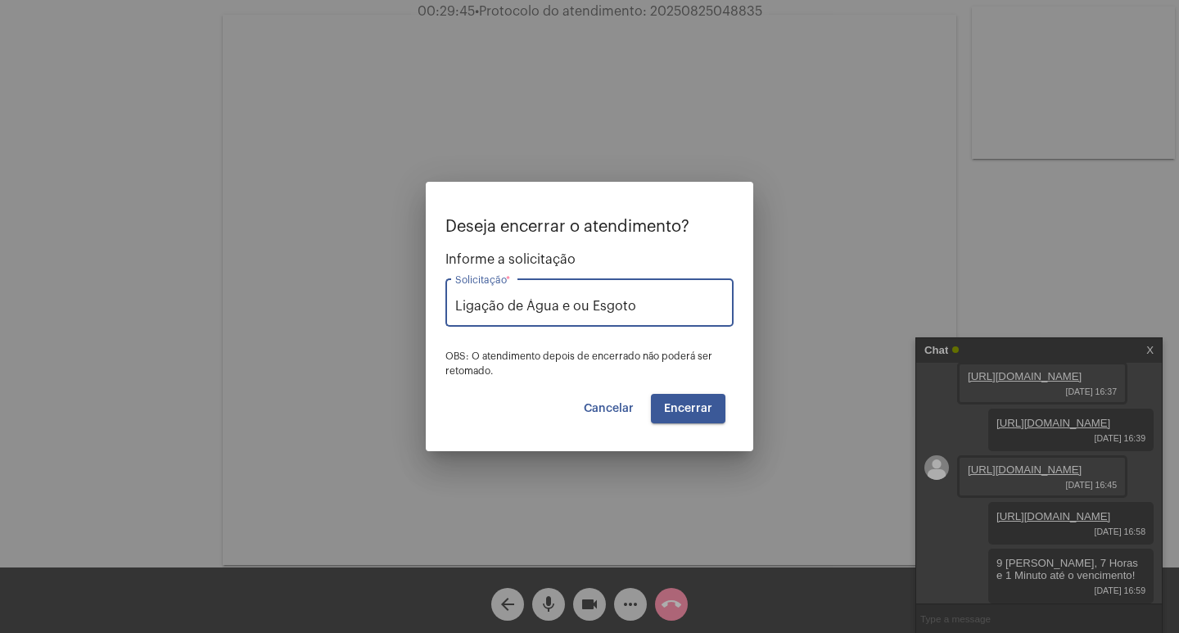
click at [680, 413] on span "Encerrar" at bounding box center [688, 408] width 48 height 11
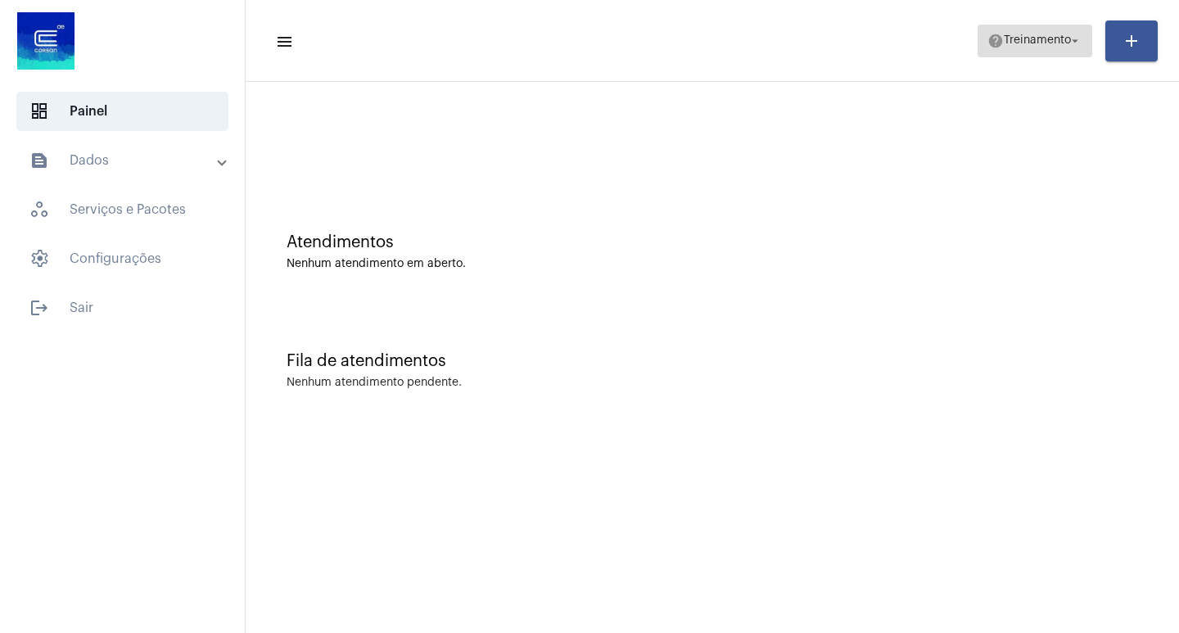
click at [1076, 47] on mat-icon "arrow_drop_down" at bounding box center [1074, 41] width 15 height 15
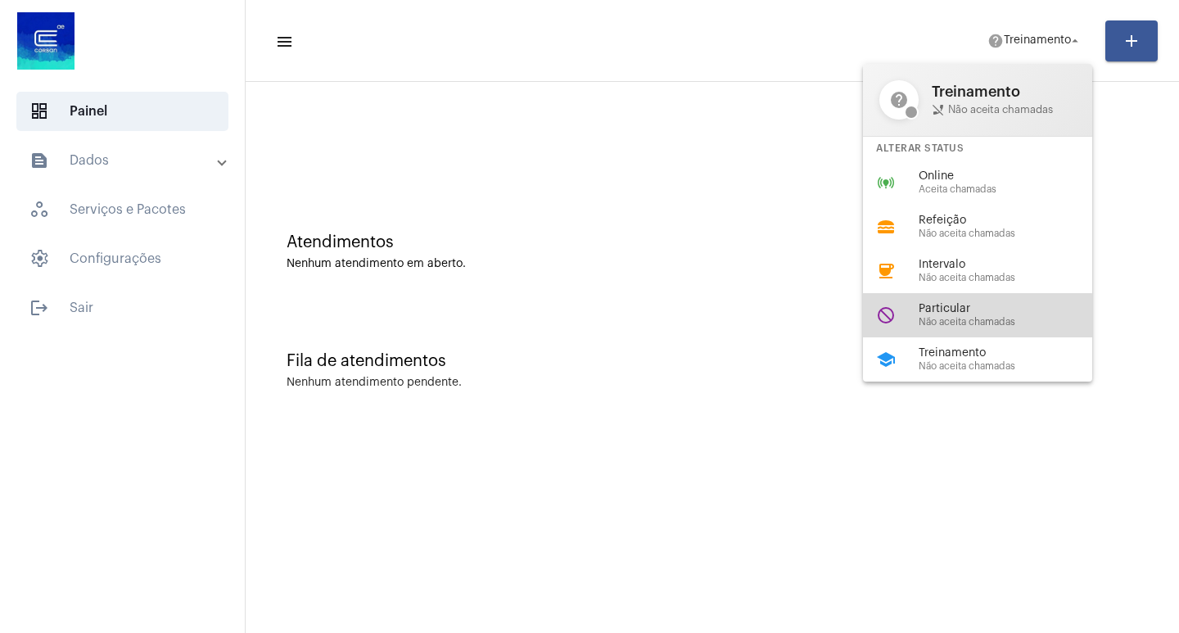
click at [963, 319] on span "Não aceita chamadas" at bounding box center [1011, 322] width 187 height 11
